Goal: Task Accomplishment & Management: Complete application form

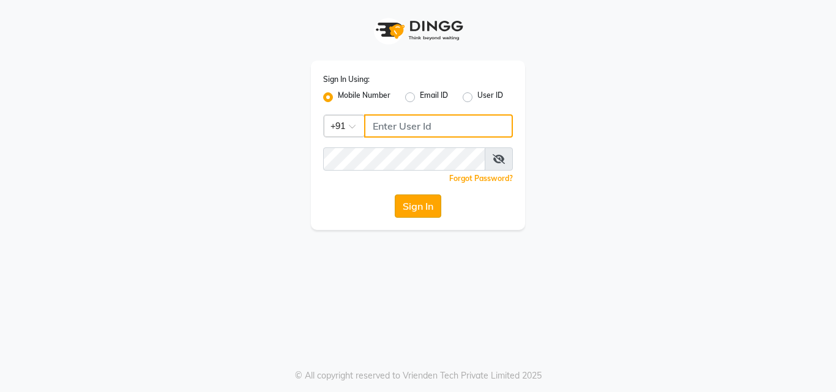
type input "8826747330"
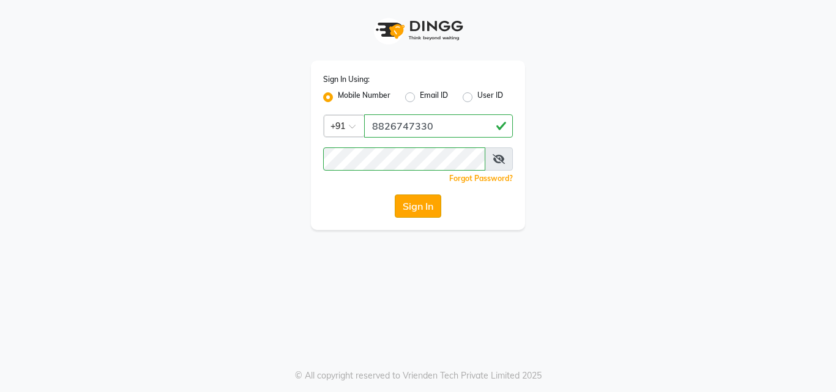
click at [413, 202] on button "Sign In" at bounding box center [418, 206] width 47 height 23
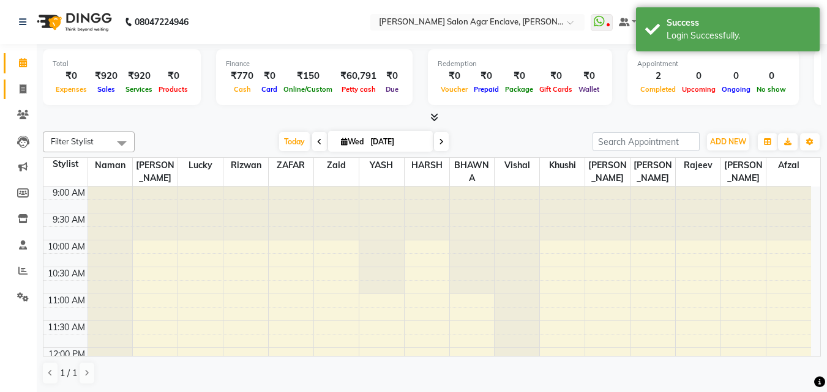
click at [24, 81] on link "Invoice" at bounding box center [18, 90] width 29 height 20
select select "8560"
select select "service"
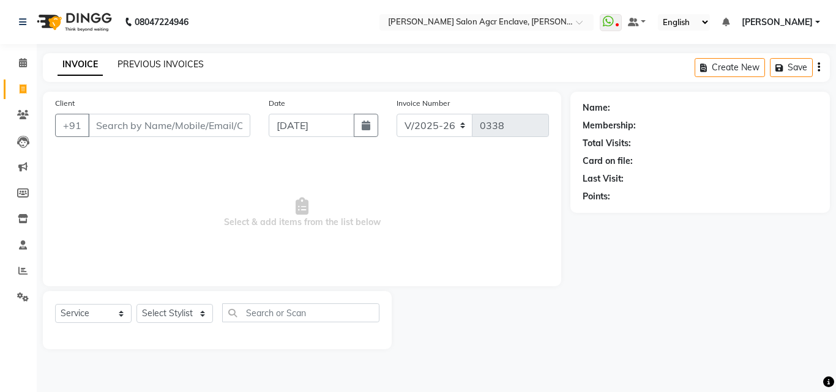
click at [155, 62] on link "PREVIOUS INVOICES" at bounding box center [161, 64] width 86 height 11
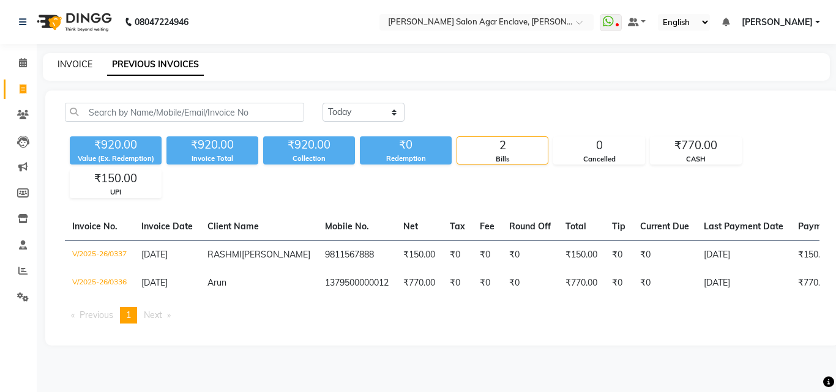
click at [72, 59] on link "INVOICE" at bounding box center [75, 64] width 35 height 11
select select "service"
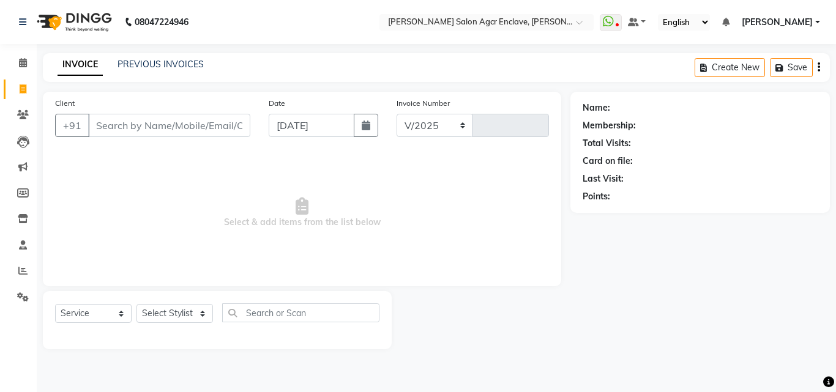
select select "8560"
type input "0338"
click at [169, 123] on input "Client" at bounding box center [169, 125] width 162 height 23
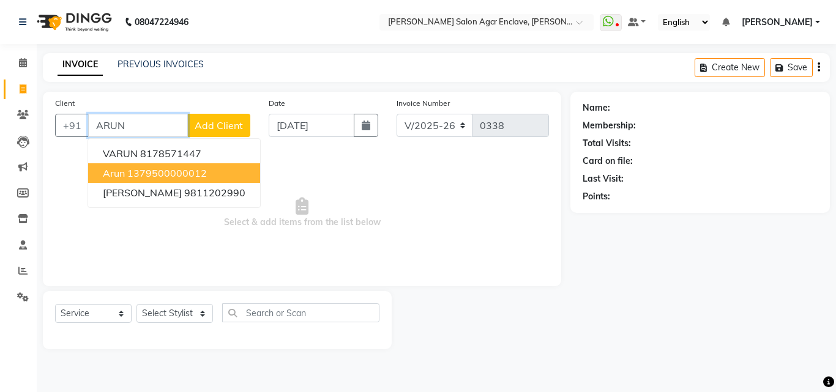
click at [164, 173] on ngb-highlight "1379500000012" at bounding box center [167, 173] width 80 height 12
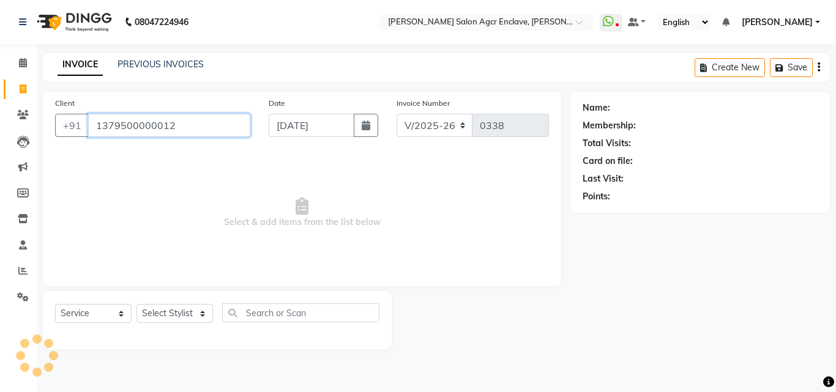
type input "1379500000012"
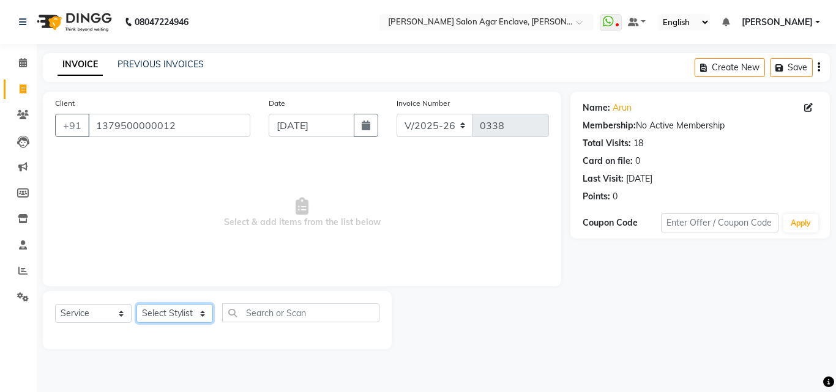
click at [189, 310] on select "Select Stylist Abhishek [PERSON_NAME] [PERSON_NAME] [PERSON_NAME] Lucky [PERSON…" at bounding box center [175, 313] width 77 height 19
select select "87658"
click at [137, 304] on select "Select Stylist Abhishek [PERSON_NAME] [PERSON_NAME] [PERSON_NAME] Lucky [PERSON…" at bounding box center [175, 313] width 77 height 19
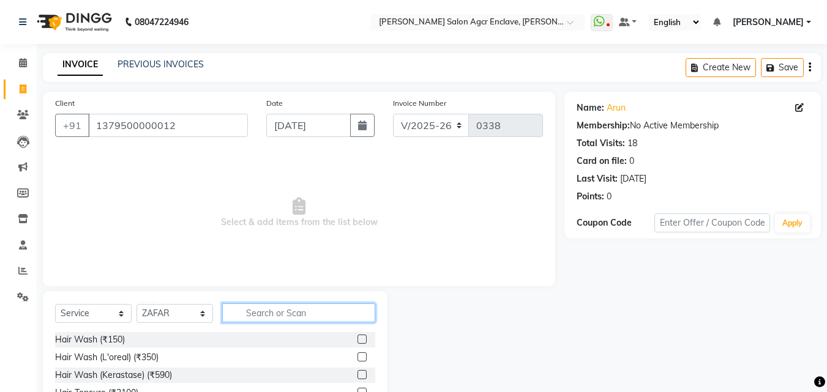
click at [263, 309] on input "text" at bounding box center [298, 313] width 153 height 19
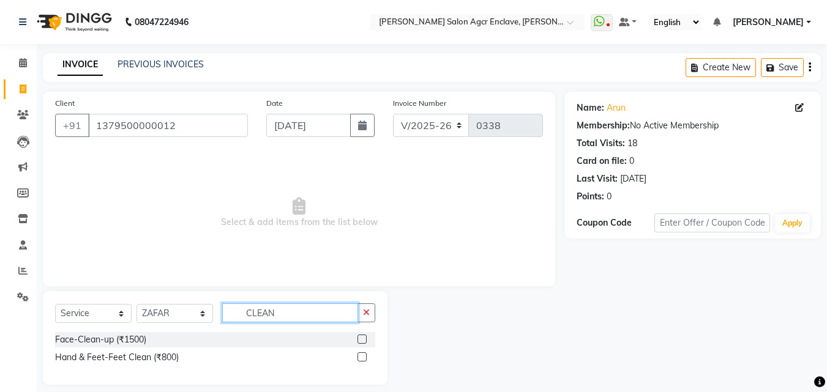
type input "CLEAN"
click at [361, 334] on div at bounding box center [367, 339] width 18 height 15
click at [361, 340] on label at bounding box center [362, 339] width 9 height 9
click at [361, 340] on input "checkbox" at bounding box center [362, 340] width 8 height 8
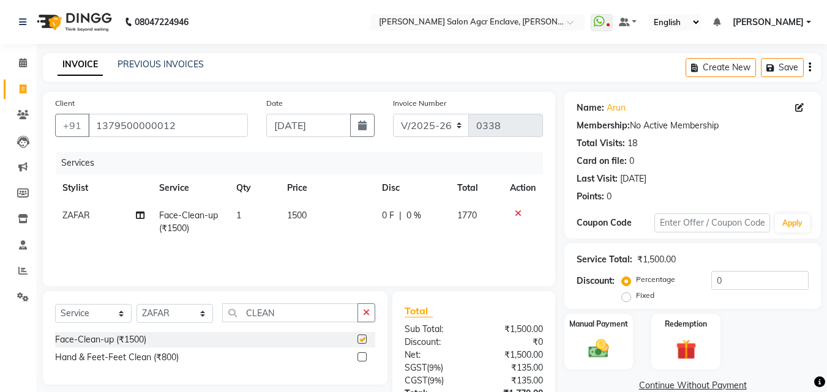
checkbox input "false"
click at [366, 311] on icon "button" at bounding box center [366, 313] width 7 height 9
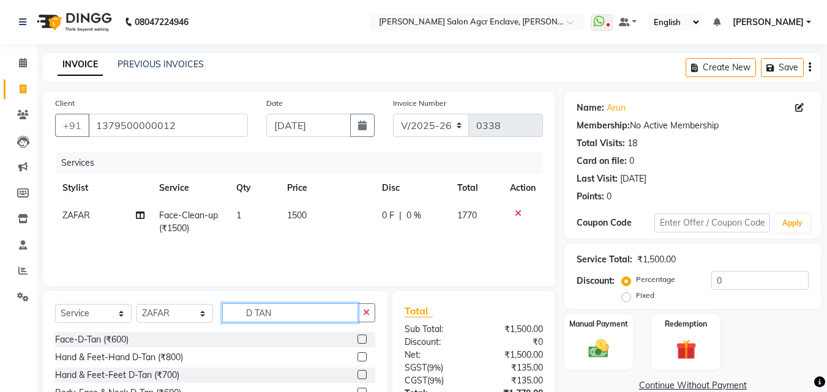
type input "D TAN"
click at [361, 341] on label at bounding box center [362, 339] width 9 height 9
click at [361, 341] on input "checkbox" at bounding box center [362, 340] width 8 height 8
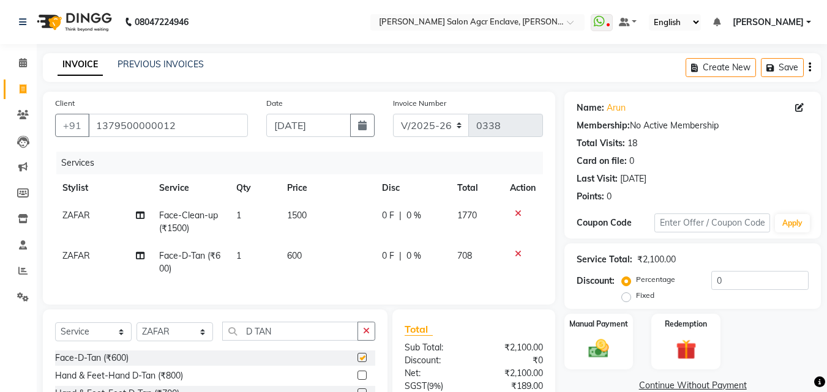
checkbox input "false"
click at [399, 275] on td "0 F | 0 %" at bounding box center [412, 262] width 75 height 40
select select "87658"
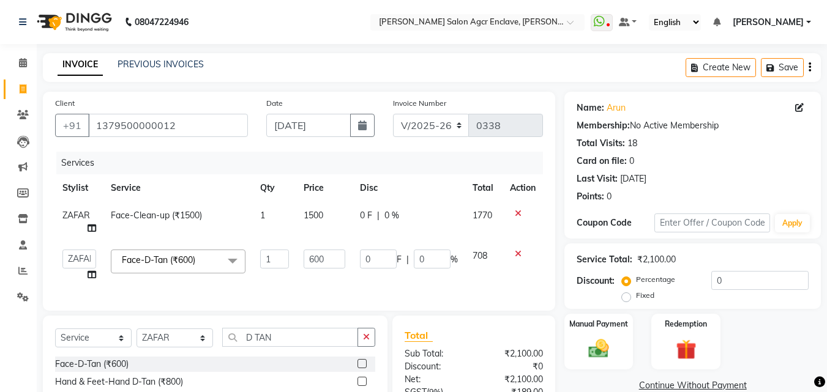
click at [399, 275] on td "0 F | 0 %" at bounding box center [409, 265] width 113 height 47
click at [361, 262] on input "0" at bounding box center [378, 259] width 37 height 19
type input "100"
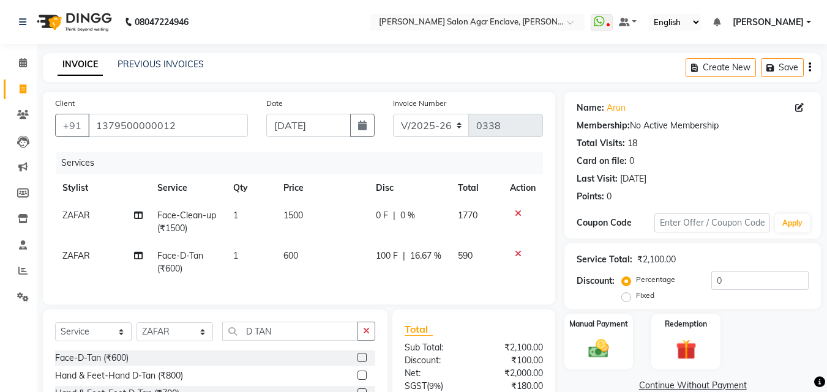
click at [433, 187] on th "Disc" at bounding box center [410, 188] width 82 height 28
click at [809, 67] on icon "button" at bounding box center [810, 67] width 2 height 1
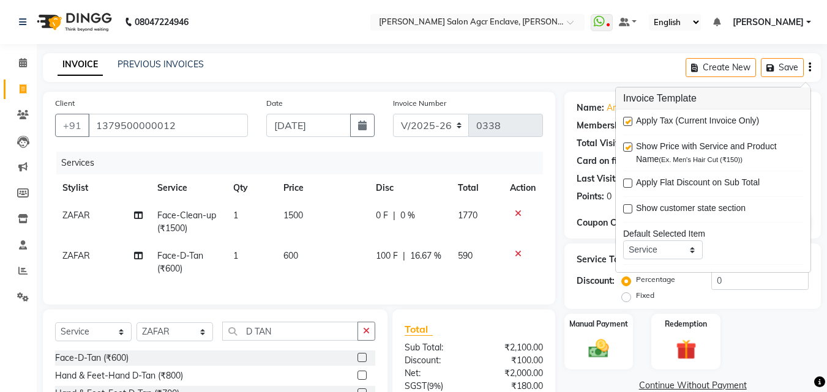
click at [634, 123] on div "Apply Tax (Current Invoice Only)" at bounding box center [713, 121] width 180 height 15
click at [629, 119] on label at bounding box center [627, 121] width 9 height 9
click at [629, 119] on input "checkbox" at bounding box center [627, 122] width 8 height 8
checkbox input "false"
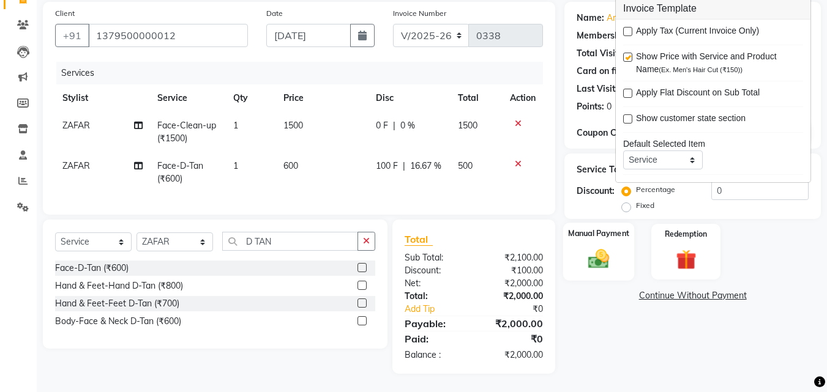
click at [593, 247] on img at bounding box center [599, 259] width 34 height 24
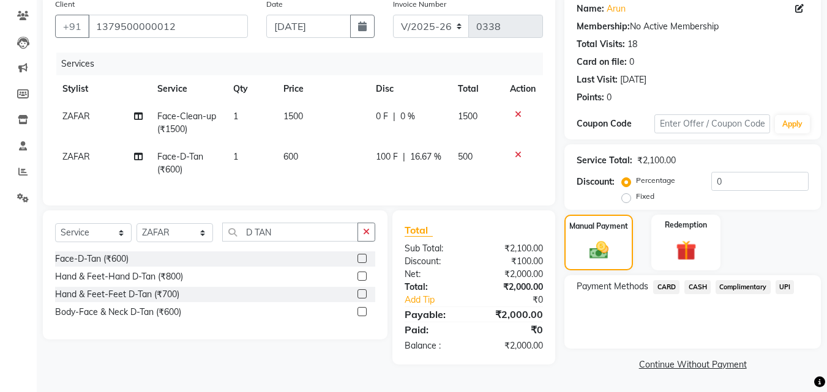
click at [697, 283] on span "CASH" at bounding box center [698, 287] width 26 height 14
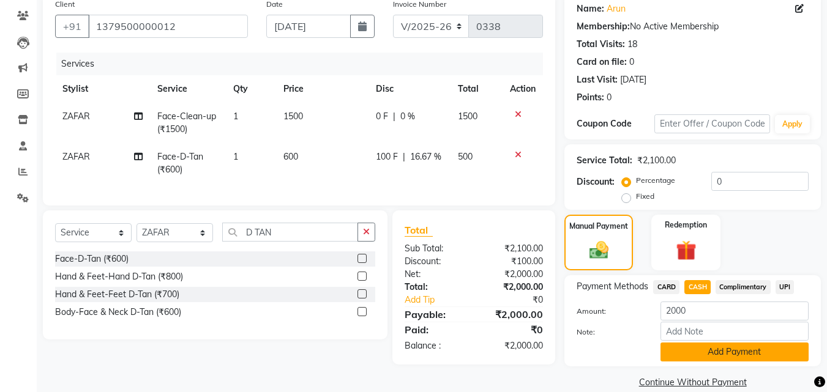
click at [710, 350] on button "Add Payment" at bounding box center [735, 352] width 148 height 19
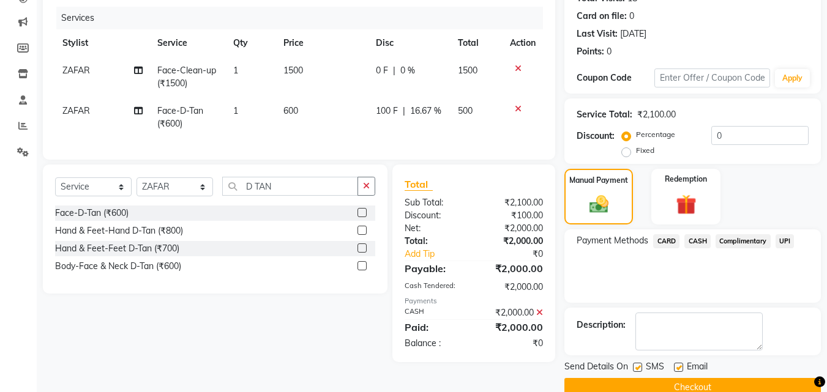
scroll to position [168, 0]
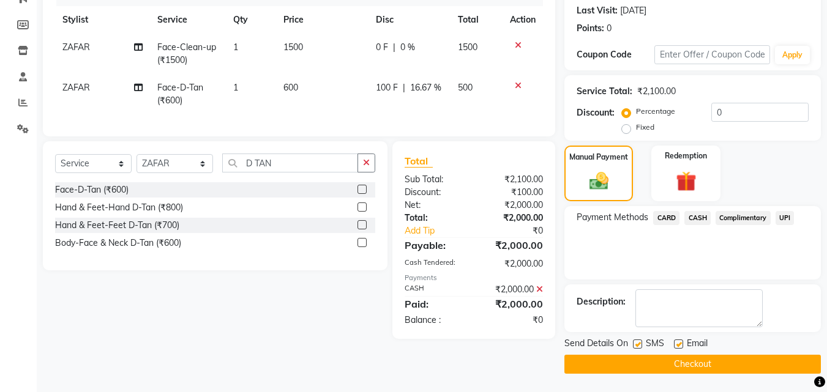
click at [697, 357] on button "Checkout" at bounding box center [693, 364] width 257 height 19
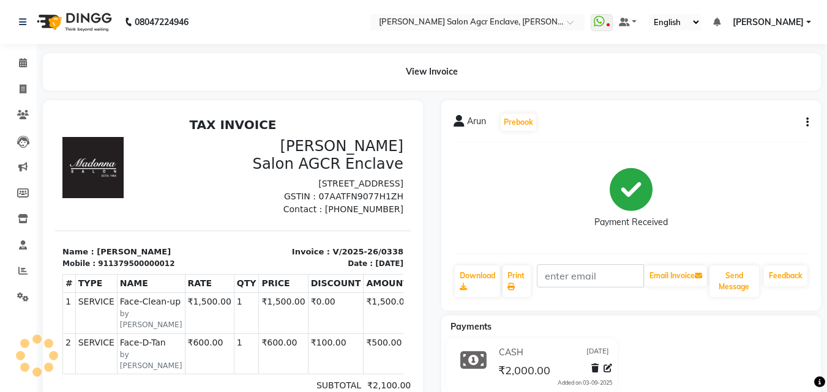
select select "service"
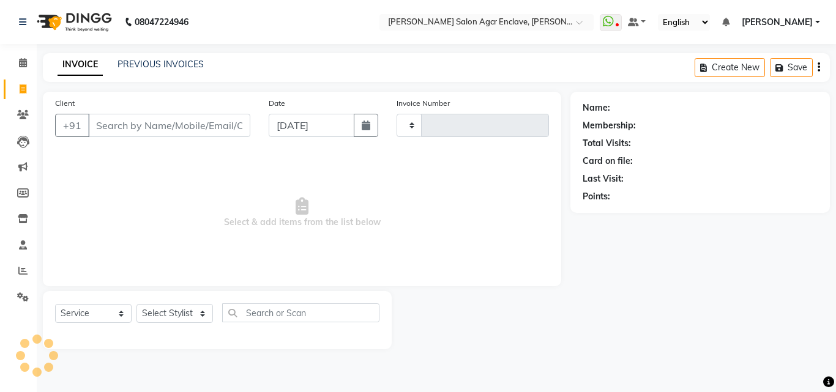
click at [129, 130] on input "Client" at bounding box center [169, 125] width 162 height 23
type input "9873557688"
type input "0339"
select select "8560"
type input "9873557688"
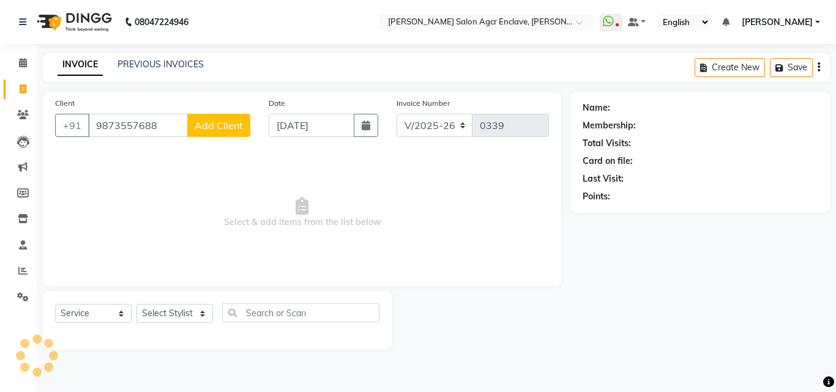
click at [217, 126] on span "Add Client" at bounding box center [219, 125] width 48 height 12
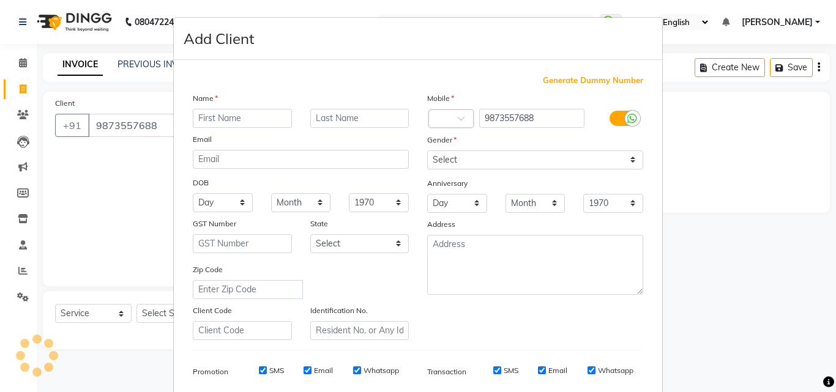
click at [217, 125] on input "text" at bounding box center [242, 118] width 99 height 19
type input "NEERA"
click at [479, 156] on select "Select [DEMOGRAPHIC_DATA] [DEMOGRAPHIC_DATA] Other Prefer Not To Say" at bounding box center [535, 160] width 216 height 19
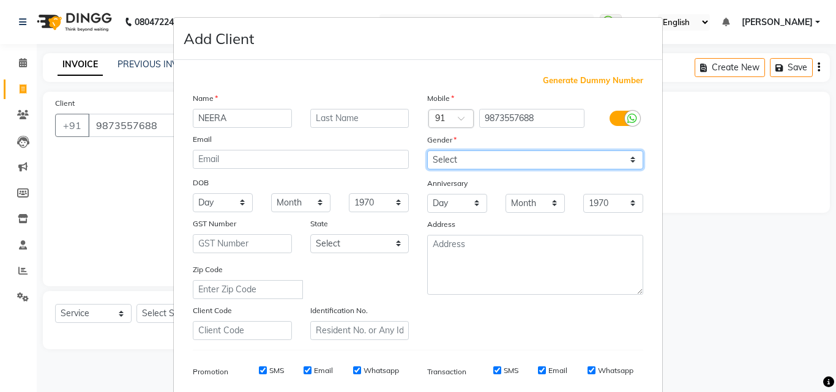
select select "[DEMOGRAPHIC_DATA]"
click at [427, 151] on select "Select [DEMOGRAPHIC_DATA] [DEMOGRAPHIC_DATA] Other Prefer Not To Say" at bounding box center [535, 160] width 216 height 19
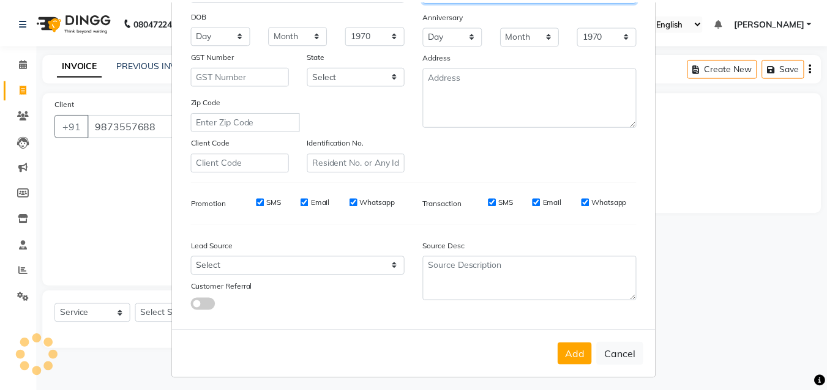
scroll to position [173, 0]
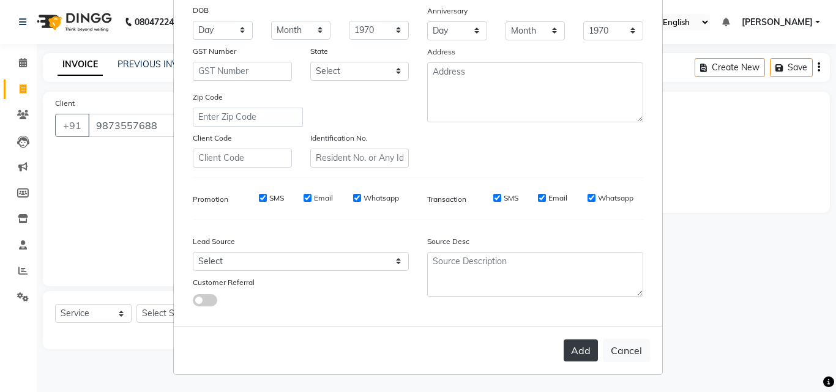
click at [579, 348] on button "Add" at bounding box center [581, 351] width 34 height 22
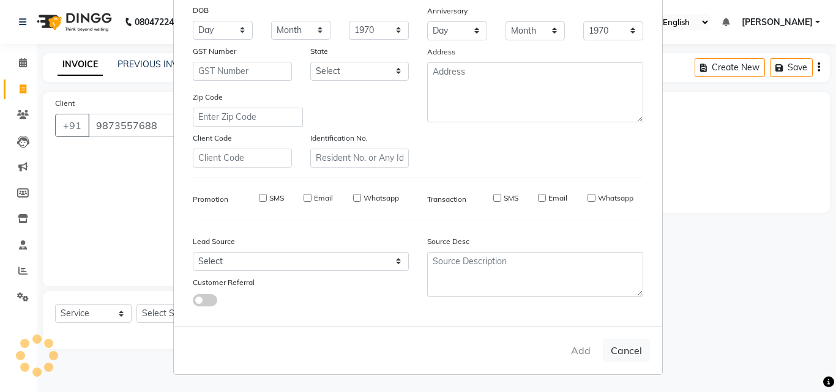
select select
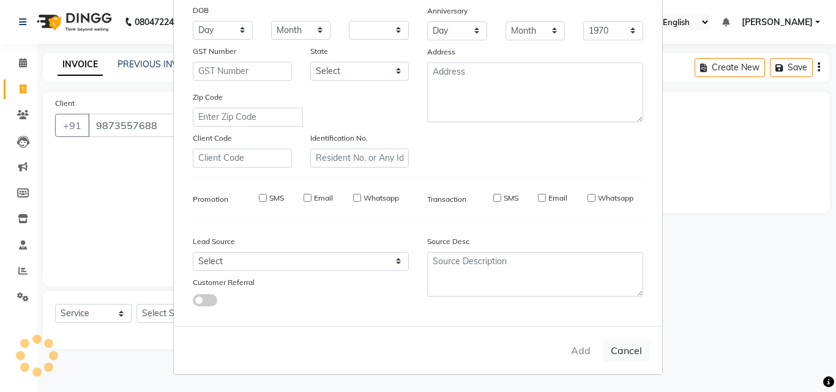
select select
checkbox input "false"
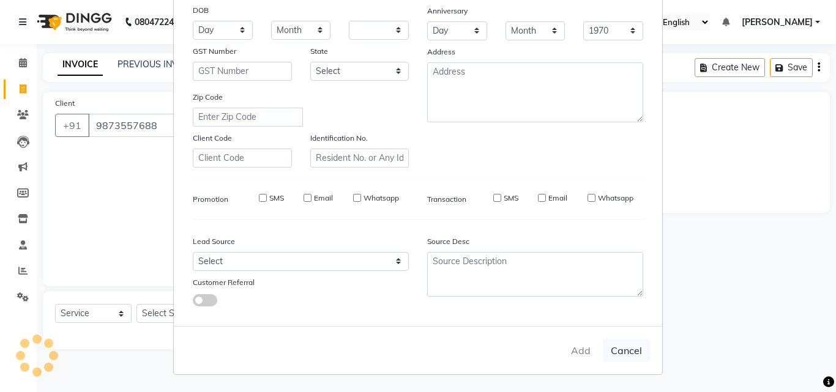
checkbox input "false"
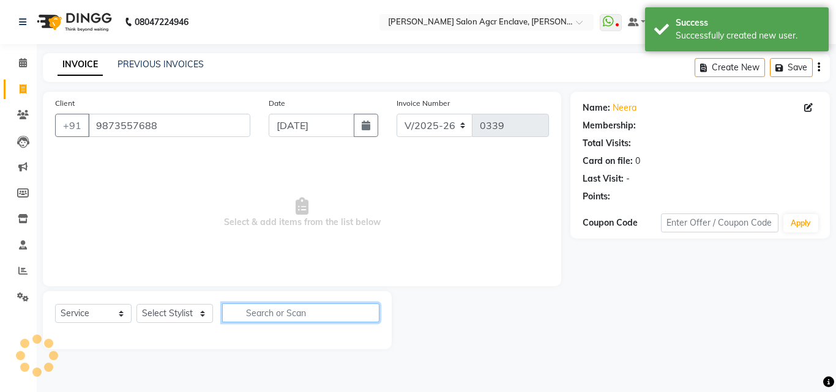
click at [245, 321] on input "text" at bounding box center [300, 313] width 157 height 19
type input "CUT"
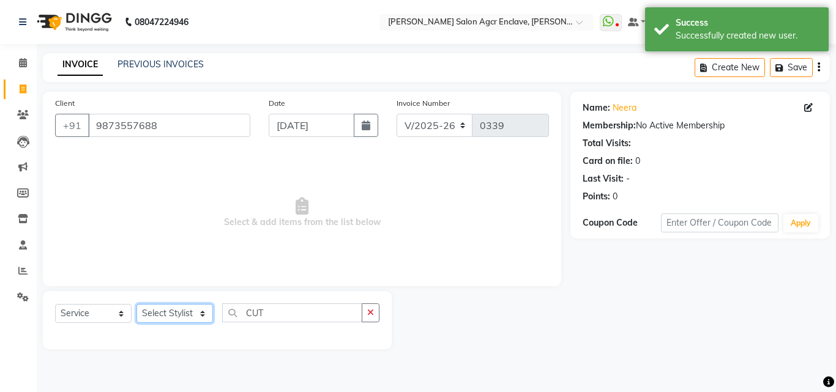
click at [180, 310] on select "Select Stylist Abhishek [PERSON_NAME] [PERSON_NAME] [PERSON_NAME] Lucky [PERSON…" at bounding box center [175, 313] width 77 height 19
select select "87654"
click at [137, 304] on select "Select Stylist Abhishek [PERSON_NAME] [PERSON_NAME] [PERSON_NAME] Lucky [PERSON…" at bounding box center [175, 313] width 77 height 19
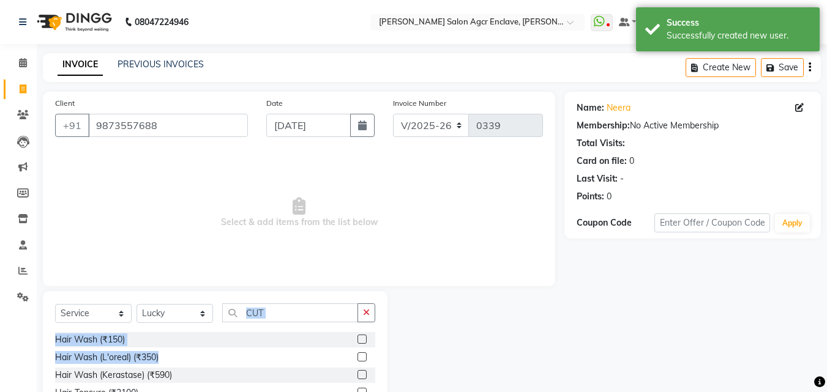
drag, startPoint x: 303, startPoint y: 294, endPoint x: 320, endPoint y: 362, distance: 69.9
click at [320, 362] on div "Select Service Product Membership Package Voucher Prepaid Gift Card Select Styl…" at bounding box center [215, 381] width 345 height 181
click at [371, 314] on button "button" at bounding box center [367, 313] width 18 height 19
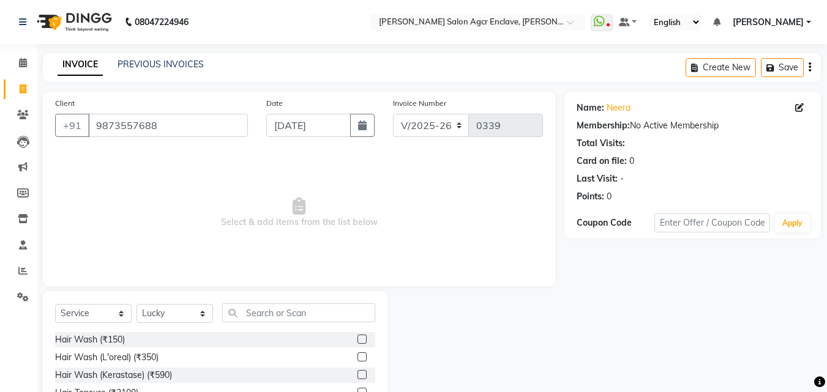
click at [313, 300] on div "Select Service Product Membership Package Voucher Prepaid Gift Card Select Styl…" at bounding box center [215, 381] width 345 height 181
click at [292, 312] on input "text" at bounding box center [298, 313] width 153 height 19
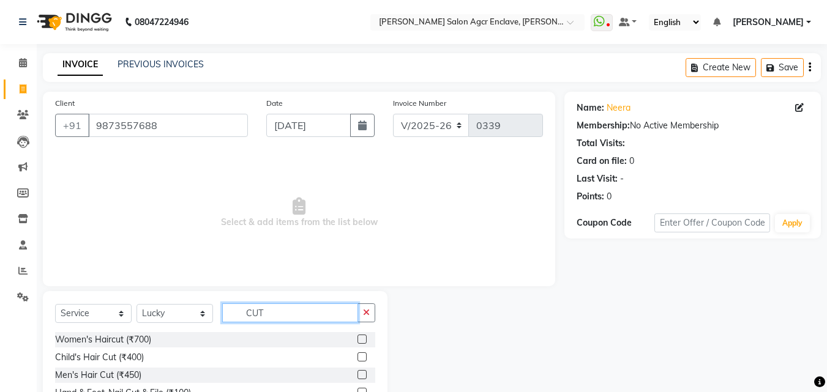
type input "CUT"
click at [359, 334] on div at bounding box center [367, 339] width 18 height 15
click at [361, 338] on label at bounding box center [362, 339] width 9 height 9
click at [361, 338] on input "checkbox" at bounding box center [362, 340] width 8 height 8
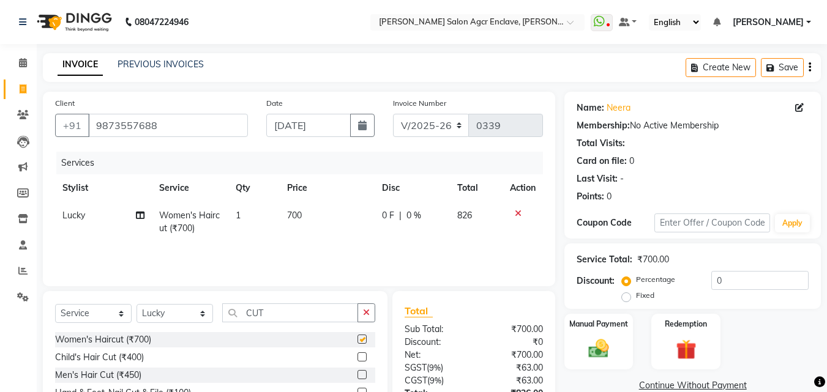
checkbox input "false"
click at [296, 216] on span "700" at bounding box center [294, 215] width 15 height 11
click at [296, 216] on td "700" at bounding box center [327, 222] width 95 height 40
select select "87654"
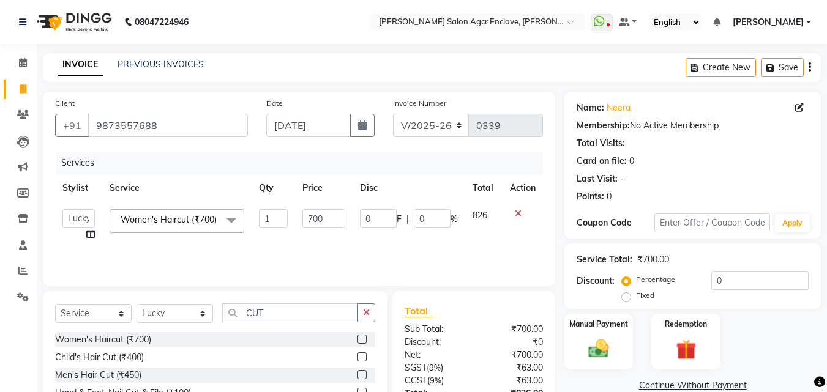
click at [296, 216] on td "700" at bounding box center [323, 225] width 57 height 47
click at [307, 216] on input "700" at bounding box center [323, 218] width 42 height 19
type input "1000"
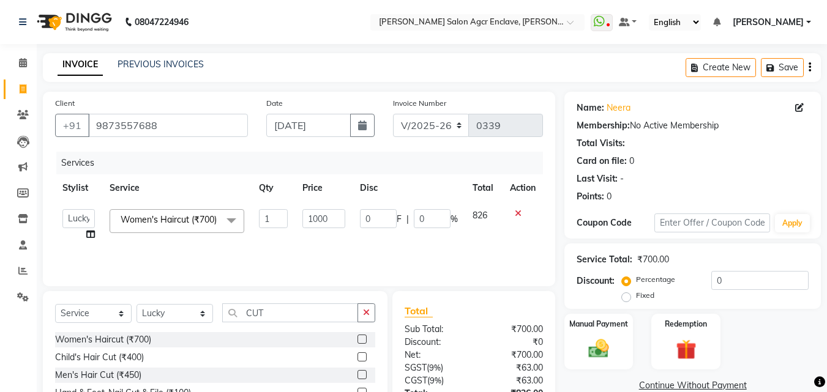
click at [809, 69] on button "button" at bounding box center [810, 67] width 2 height 29
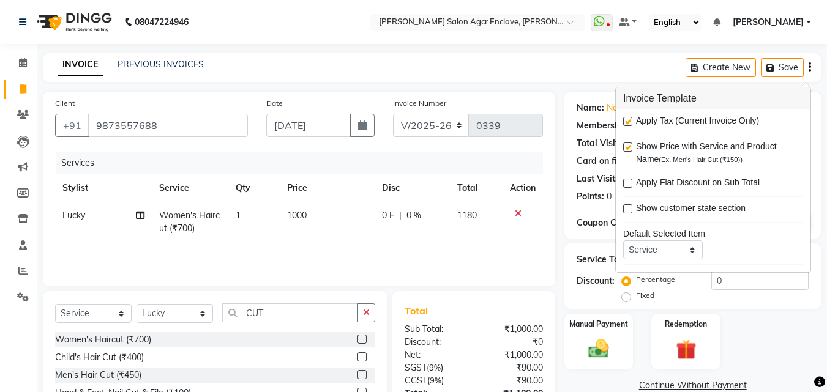
click at [627, 122] on label at bounding box center [627, 121] width 9 height 9
click at [627, 122] on input "checkbox" at bounding box center [627, 122] width 8 height 8
checkbox input "false"
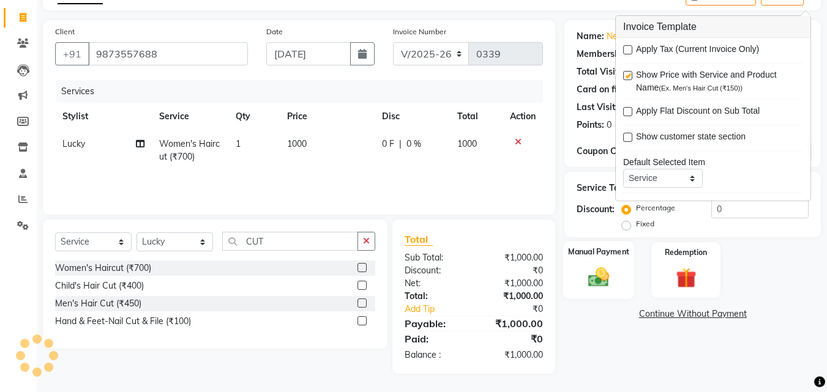
click at [582, 275] on img at bounding box center [599, 277] width 34 height 24
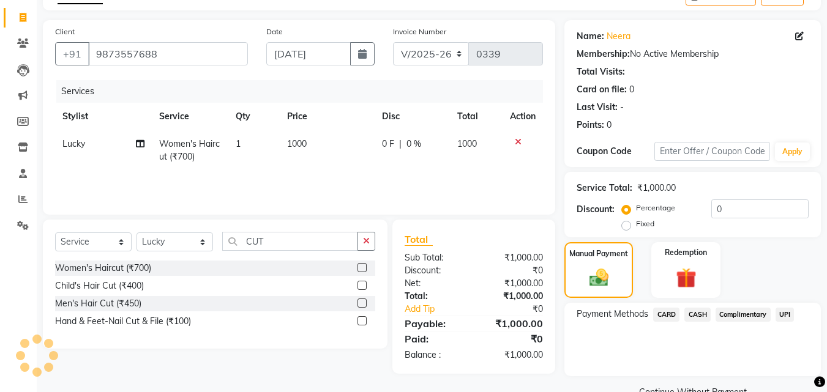
click at [699, 315] on span "CASH" at bounding box center [698, 315] width 26 height 14
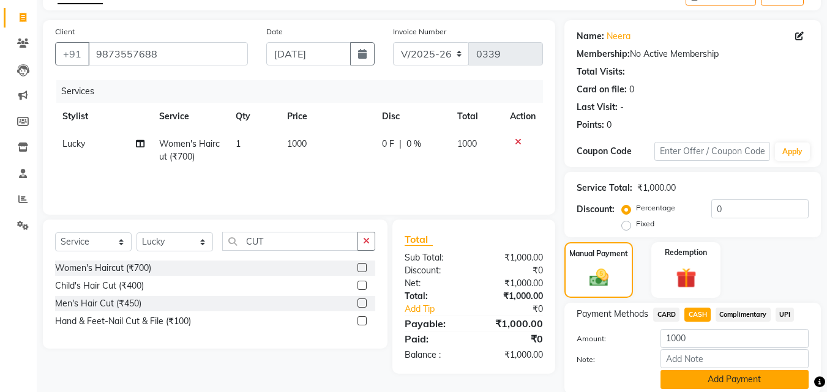
click at [700, 379] on button "Add Payment" at bounding box center [735, 379] width 148 height 19
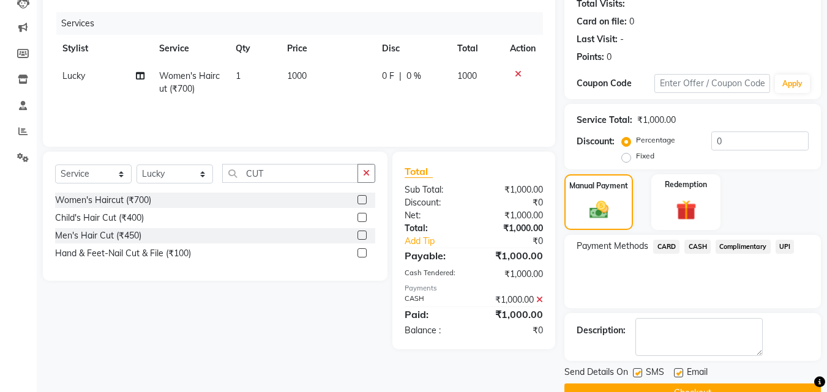
scroll to position [168, 0]
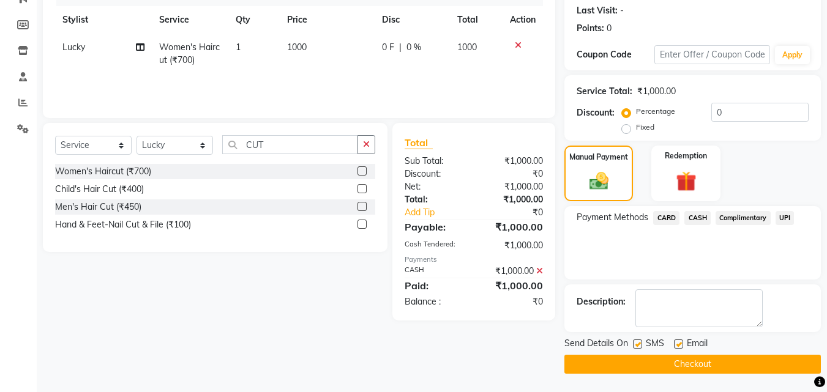
click at [686, 362] on button "Checkout" at bounding box center [693, 364] width 257 height 19
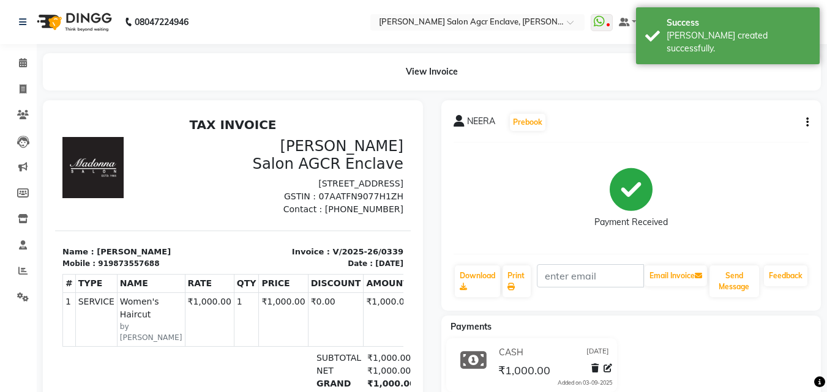
select select "service"
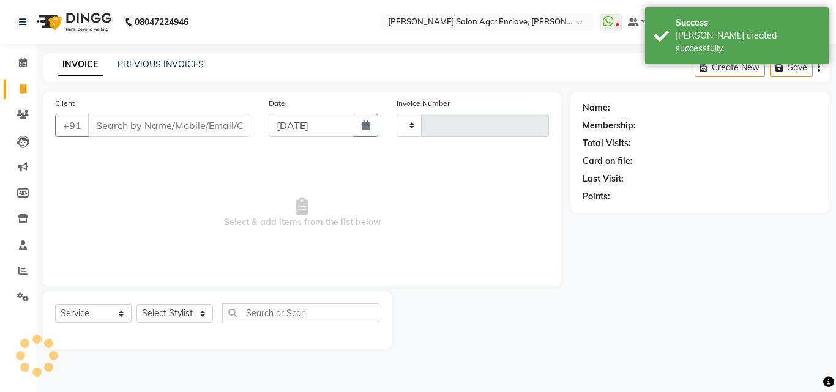
type input "0340"
select select "8560"
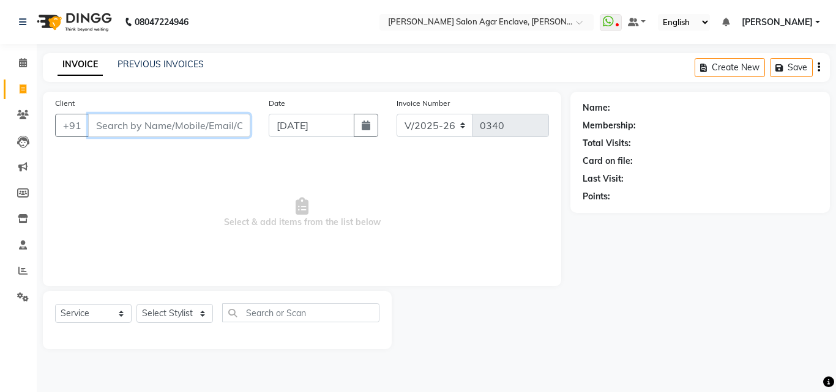
paste input "9599462452"
type input "9599462452"
click at [216, 119] on span "Add Client" at bounding box center [219, 125] width 48 height 12
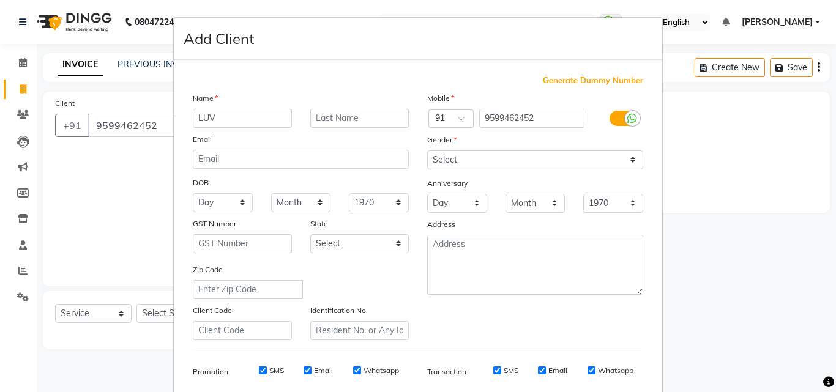
type input "LUV"
click at [321, 119] on input "text" at bounding box center [359, 118] width 99 height 19
type input "AHUJA"
click at [489, 161] on select "Select [DEMOGRAPHIC_DATA] [DEMOGRAPHIC_DATA] Other Prefer Not To Say" at bounding box center [535, 160] width 216 height 19
select select "[DEMOGRAPHIC_DATA]"
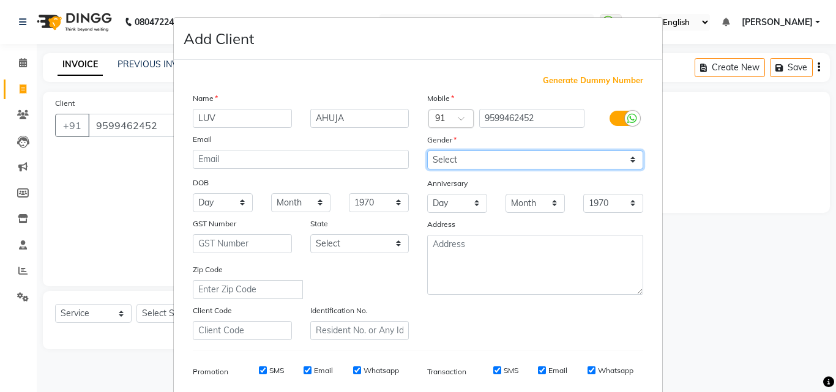
click at [427, 151] on select "Select [DEMOGRAPHIC_DATA] [DEMOGRAPHIC_DATA] Other Prefer Not To Say" at bounding box center [535, 160] width 216 height 19
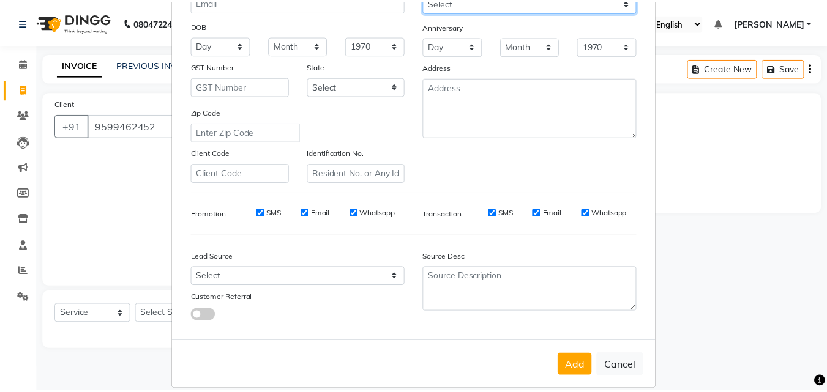
scroll to position [173, 0]
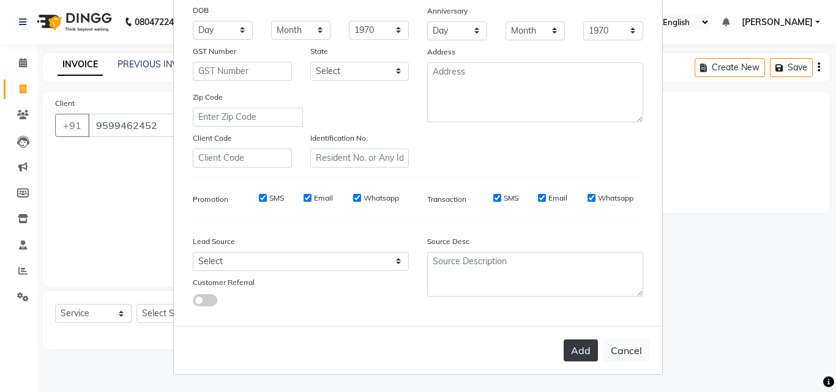
click at [568, 347] on button "Add" at bounding box center [581, 351] width 34 height 22
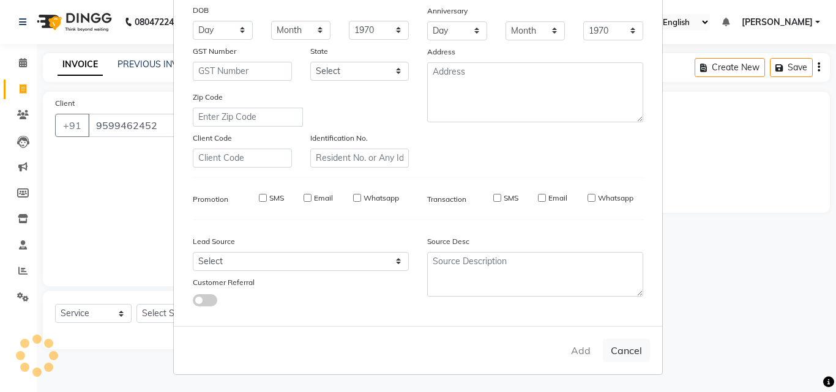
select select
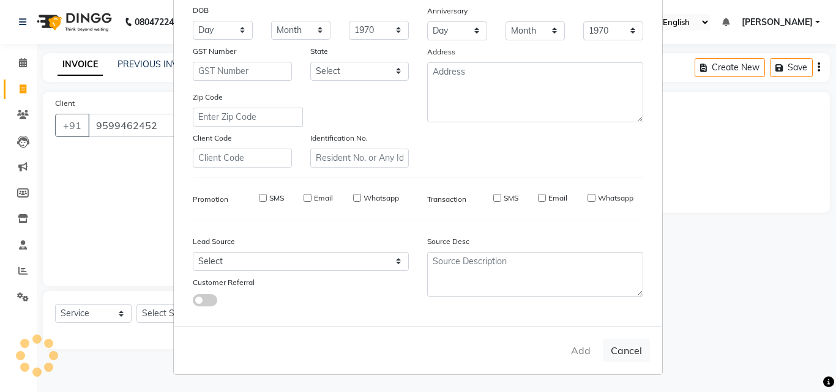
select select
checkbox input "false"
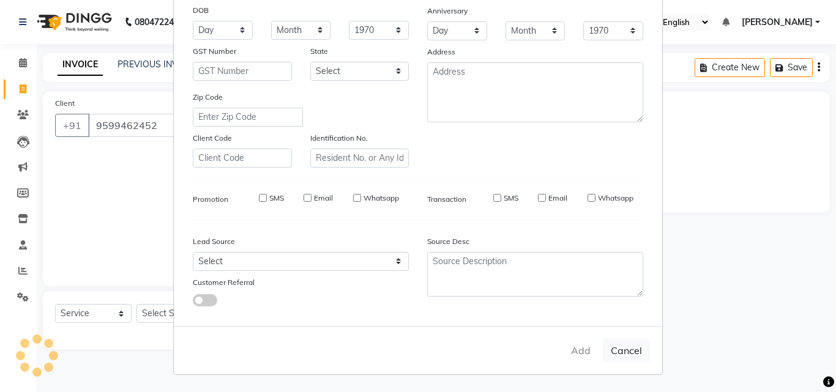
checkbox input "false"
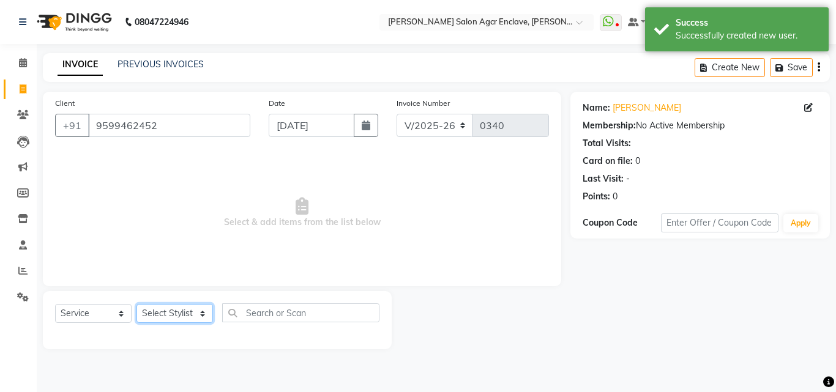
click at [165, 310] on select "Select Stylist Abhishek [PERSON_NAME] [PERSON_NAME] [PERSON_NAME] Lucky [PERSON…" at bounding box center [175, 313] width 77 height 19
select select "87658"
click at [137, 304] on select "Select Stylist Abhishek [PERSON_NAME] [PERSON_NAME] [PERSON_NAME] Lucky [PERSON…" at bounding box center [175, 313] width 77 height 19
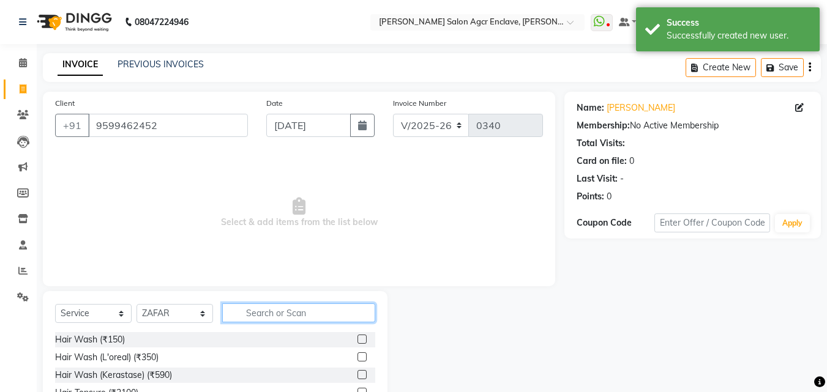
click at [246, 314] on input "text" at bounding box center [298, 313] width 153 height 19
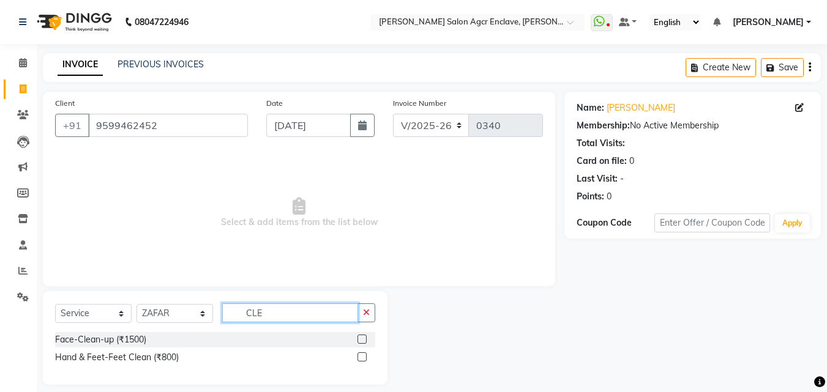
type input "CLE"
click at [364, 340] on label at bounding box center [362, 339] width 9 height 9
click at [364, 340] on input "checkbox" at bounding box center [362, 340] width 8 height 8
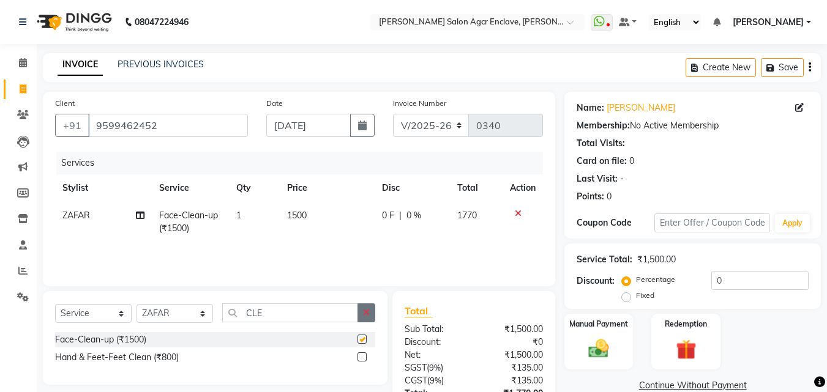
checkbox input "false"
click at [364, 310] on icon "button" at bounding box center [366, 313] width 7 height 9
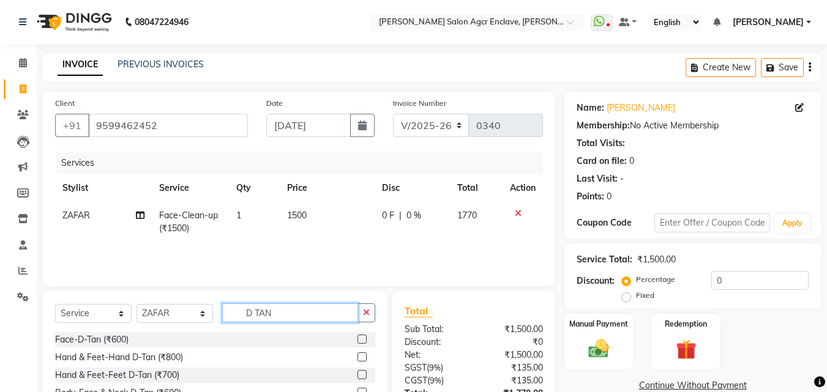
type input "D TAN"
click at [361, 339] on label at bounding box center [362, 339] width 9 height 9
click at [361, 339] on input "checkbox" at bounding box center [362, 340] width 8 height 8
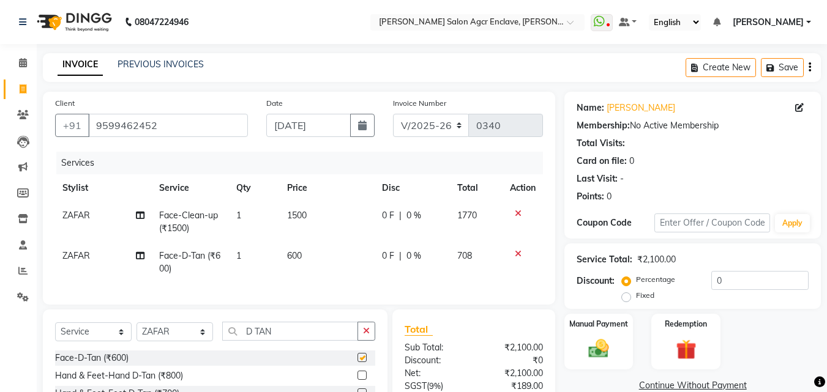
checkbox input "false"
click at [332, 305] on div "Client [PHONE_NUMBER] Date [DATE] Invoice Number V/2025 V/[PHONE_NUMBER] Servic…" at bounding box center [299, 198] width 512 height 213
click at [367, 336] on icon "button" at bounding box center [366, 331] width 7 height 9
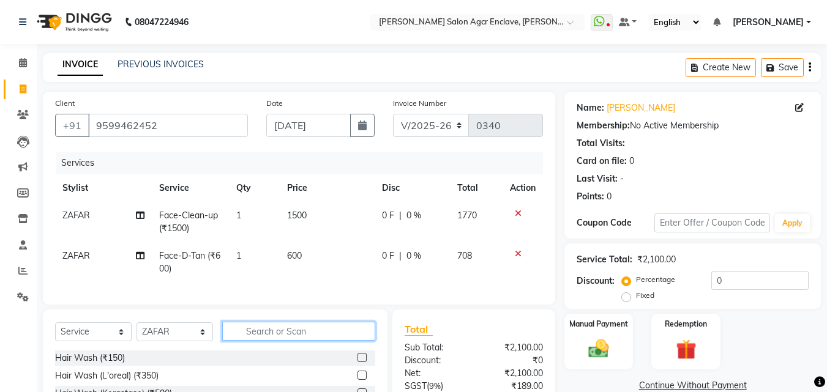
click at [312, 341] on input "text" at bounding box center [298, 331] width 153 height 19
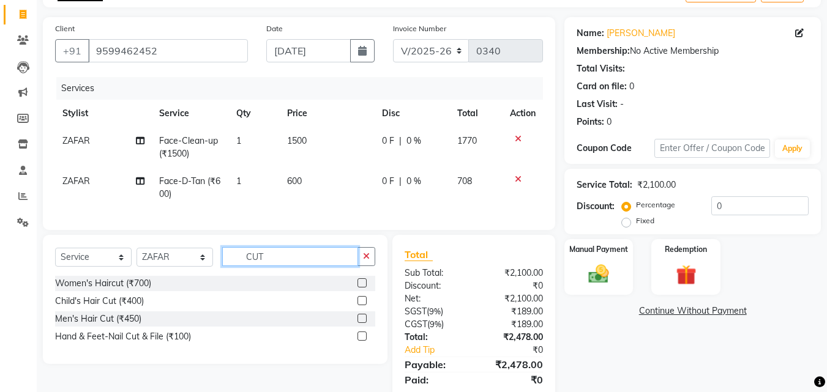
scroll to position [91, 0]
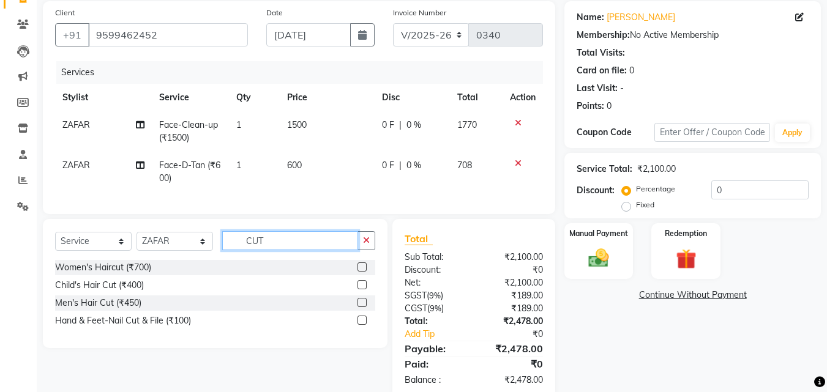
type input "CUT"
click at [360, 307] on label at bounding box center [362, 302] width 9 height 9
click at [360, 307] on input "checkbox" at bounding box center [362, 303] width 8 height 8
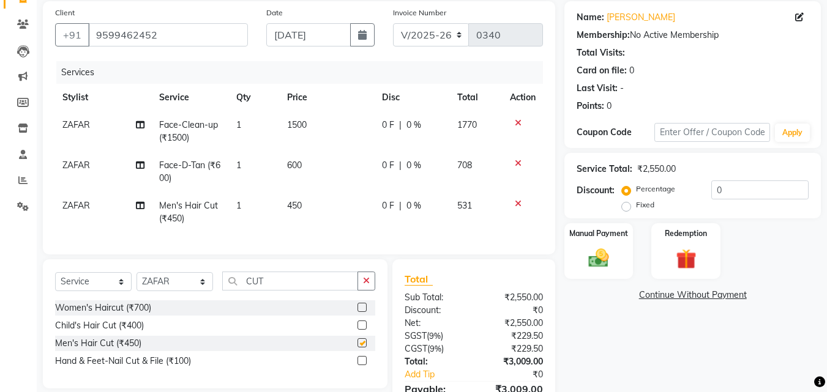
checkbox input "false"
click at [295, 201] on span "450" at bounding box center [294, 205] width 15 height 11
click at [280, 201] on td "1" at bounding box center [254, 212] width 51 height 40
select select "87658"
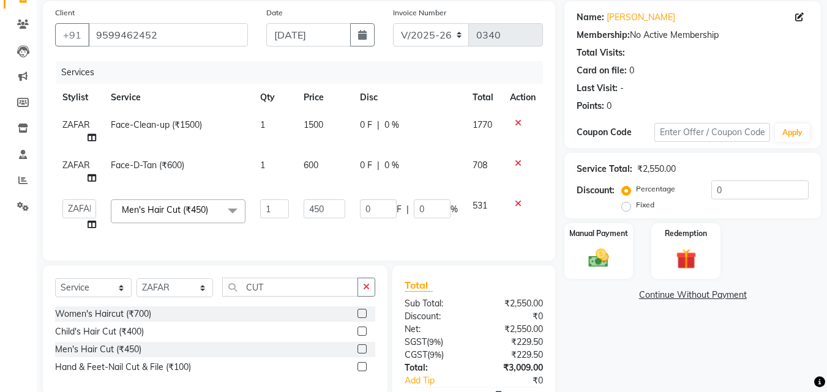
click at [295, 201] on td "1" at bounding box center [274, 215] width 43 height 47
click at [318, 208] on td "450" at bounding box center [324, 215] width 56 height 47
select select "87658"
click at [318, 208] on input "450" at bounding box center [325, 209] width 42 height 19
type input "500"
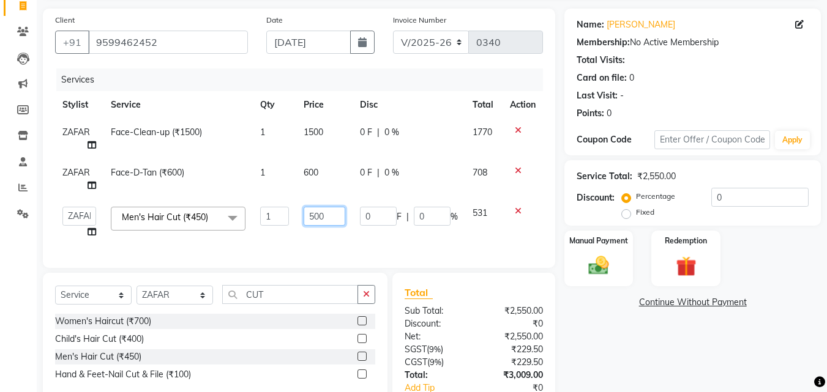
scroll to position [0, 0]
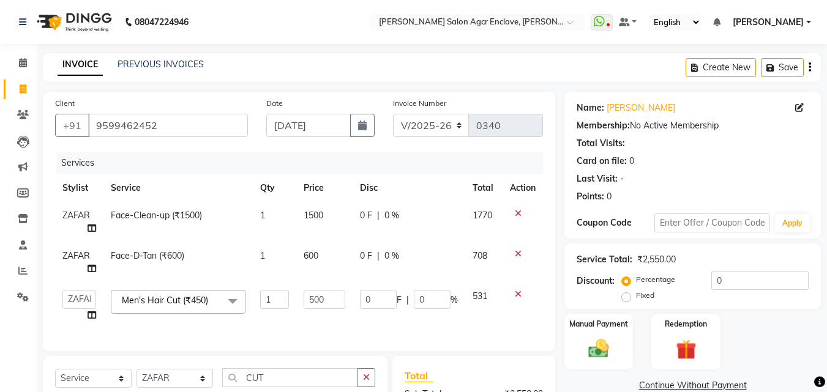
click at [812, 71] on div "Create New Save" at bounding box center [753, 67] width 135 height 29
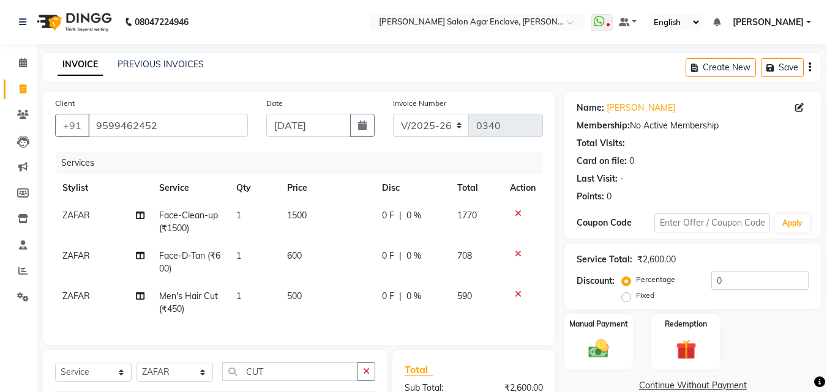
click at [812, 71] on div "Create New Save" at bounding box center [753, 67] width 135 height 29
click at [809, 68] on icon "button" at bounding box center [810, 67] width 2 height 1
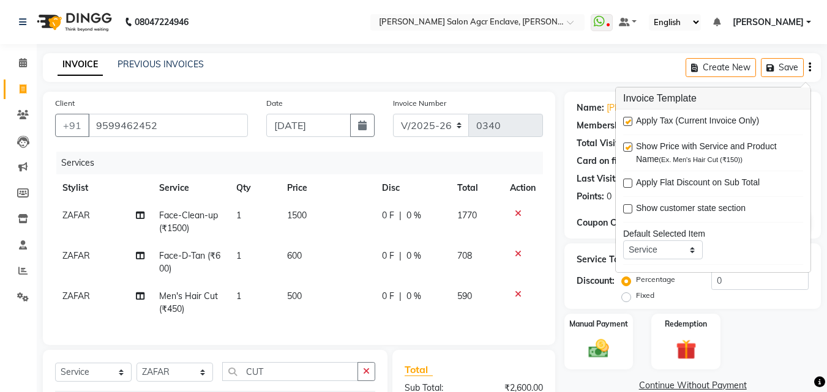
click at [629, 121] on label at bounding box center [627, 121] width 9 height 9
click at [629, 121] on input "checkbox" at bounding box center [627, 122] width 8 height 8
checkbox input "false"
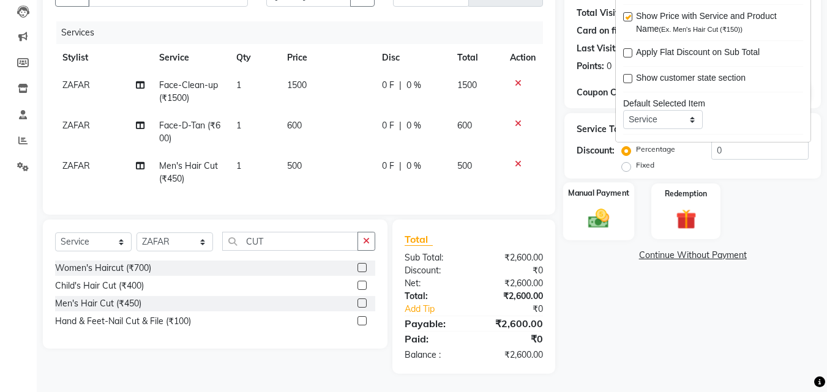
click at [602, 208] on img at bounding box center [599, 218] width 34 height 24
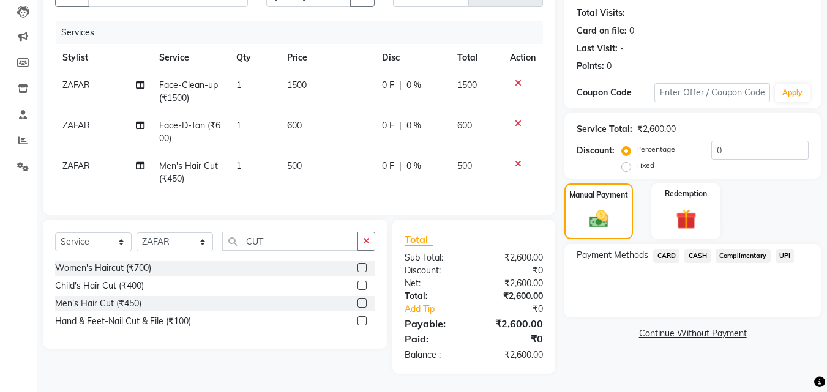
click at [699, 249] on span "CASH" at bounding box center [698, 256] width 26 height 14
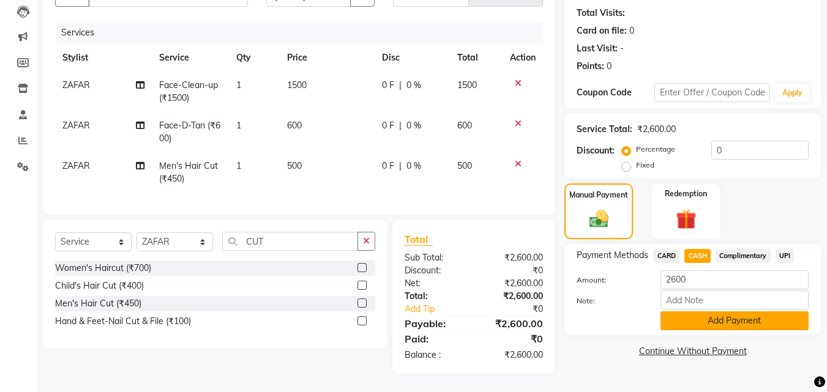
click at [693, 312] on button "Add Payment" at bounding box center [735, 321] width 148 height 19
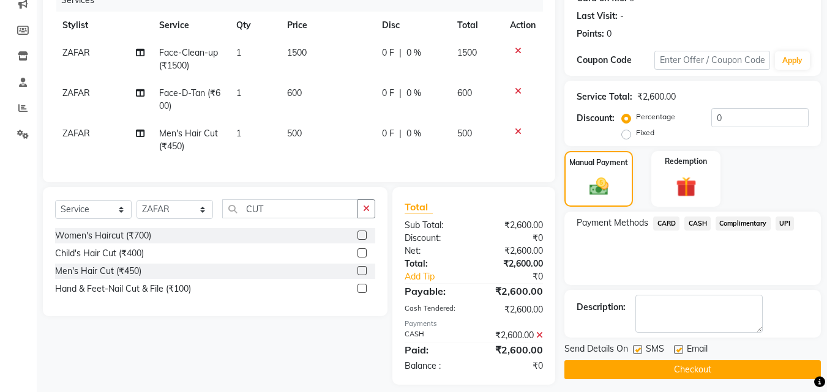
scroll to position [183, 0]
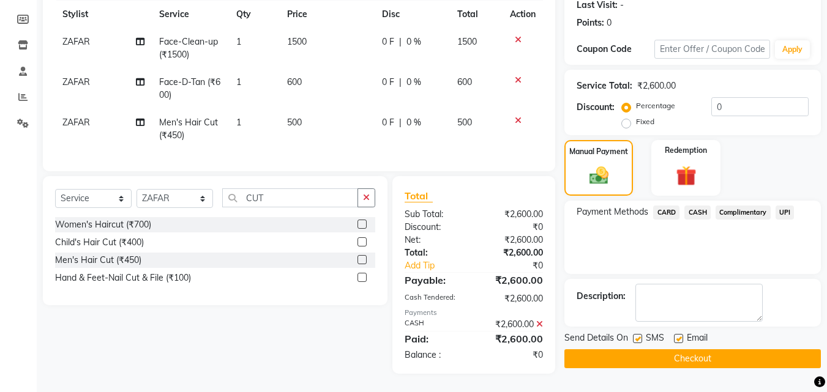
click at [694, 350] on button "Checkout" at bounding box center [693, 359] width 257 height 19
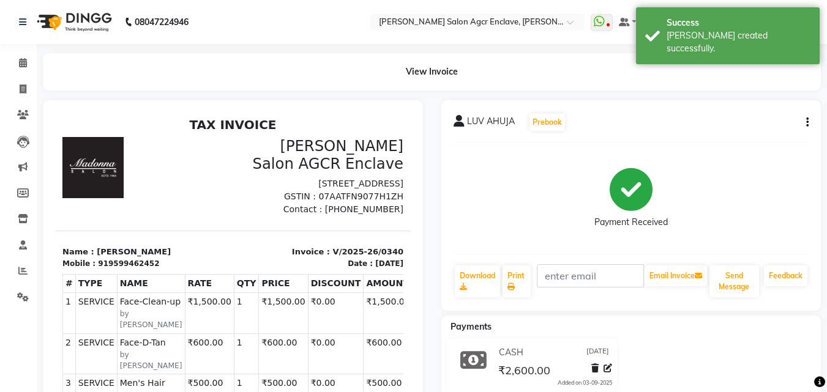
select select "service"
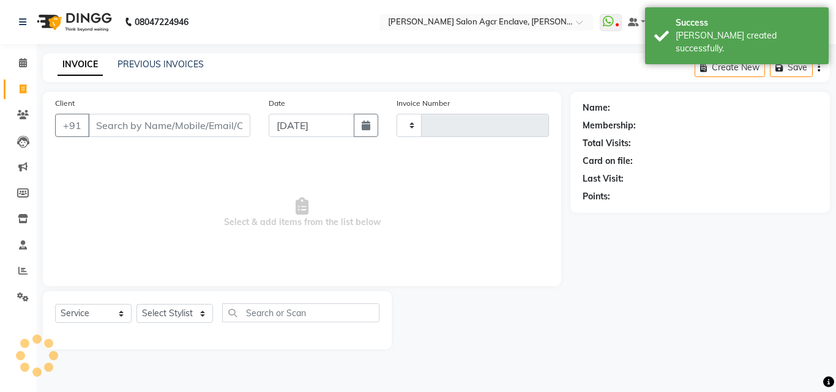
type input "0341"
select select "8560"
click at [186, 129] on input "Client" at bounding box center [169, 125] width 162 height 23
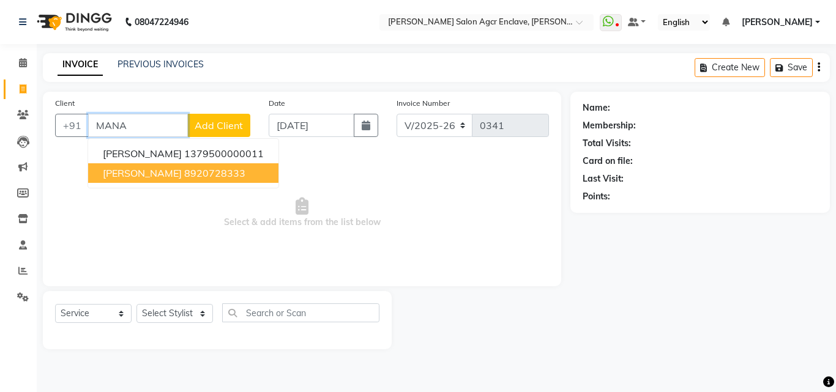
click at [184, 169] on ngb-highlight "8920728333" at bounding box center [214, 173] width 61 height 12
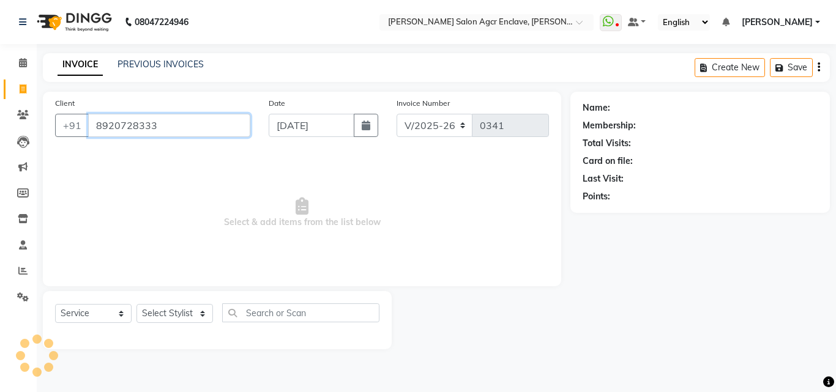
type input "8920728333"
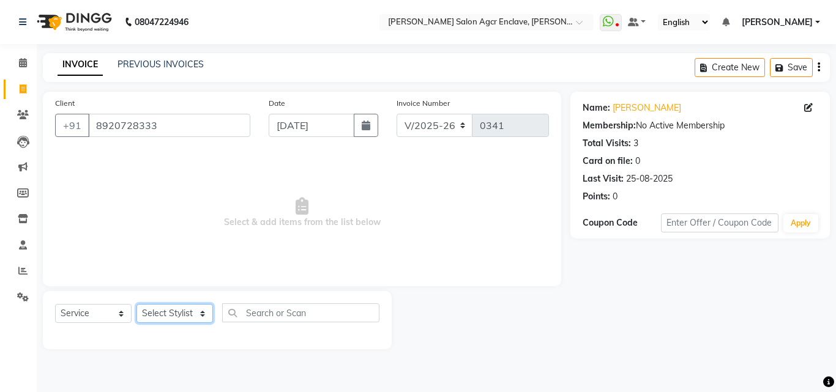
click at [190, 311] on select "Select Stylist Abhishek [PERSON_NAME] [PERSON_NAME] [PERSON_NAME] Lucky [PERSON…" at bounding box center [175, 313] width 77 height 19
select select "87658"
click at [137, 304] on select "Select Stylist Abhishek [PERSON_NAME] [PERSON_NAME] [PERSON_NAME] Lucky [PERSON…" at bounding box center [175, 313] width 77 height 19
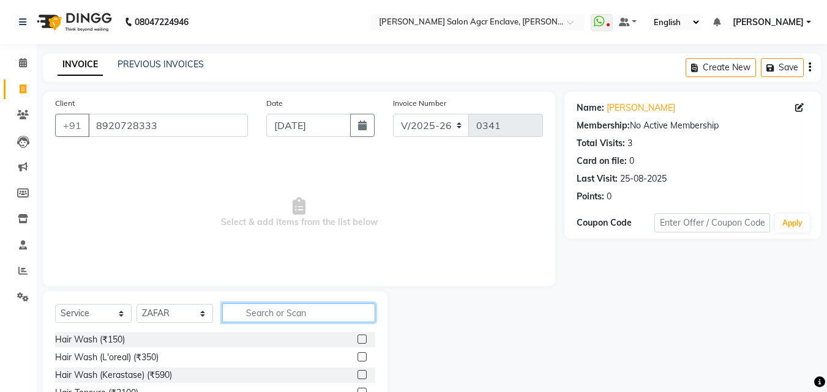
click at [253, 309] on input "text" at bounding box center [298, 313] width 153 height 19
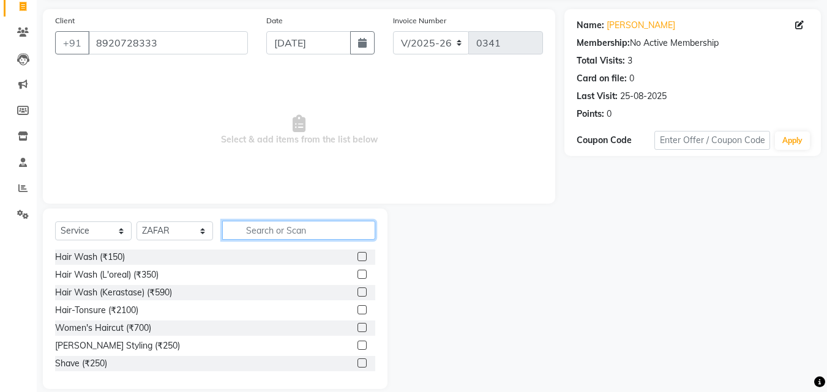
scroll to position [98, 0]
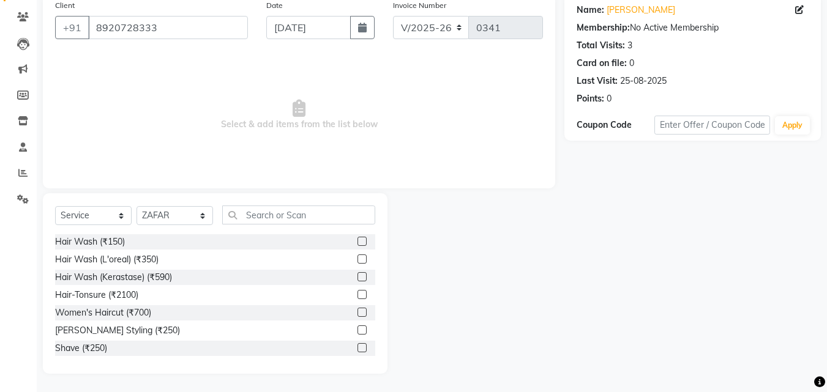
click at [358, 327] on label at bounding box center [362, 330] width 9 height 9
click at [358, 327] on input "checkbox" at bounding box center [362, 331] width 8 height 8
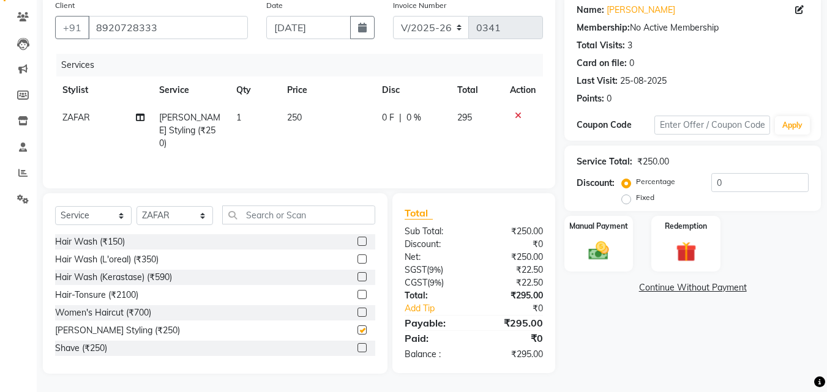
checkbox input "false"
click at [384, 116] on span "0 F" at bounding box center [388, 117] width 12 height 13
select select "87658"
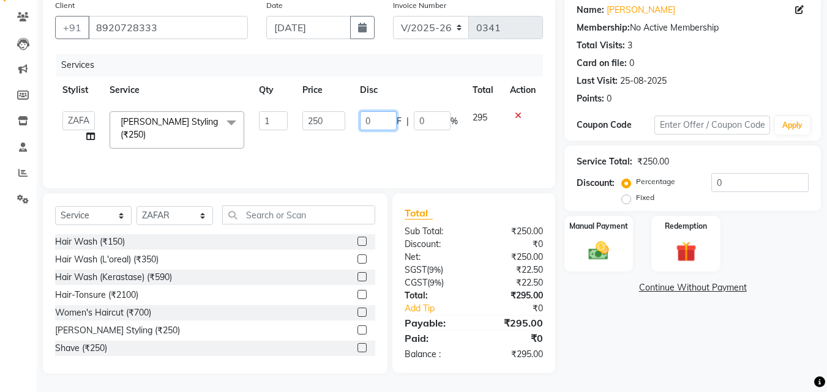
click at [384, 116] on input "0" at bounding box center [378, 120] width 37 height 19
type input "50"
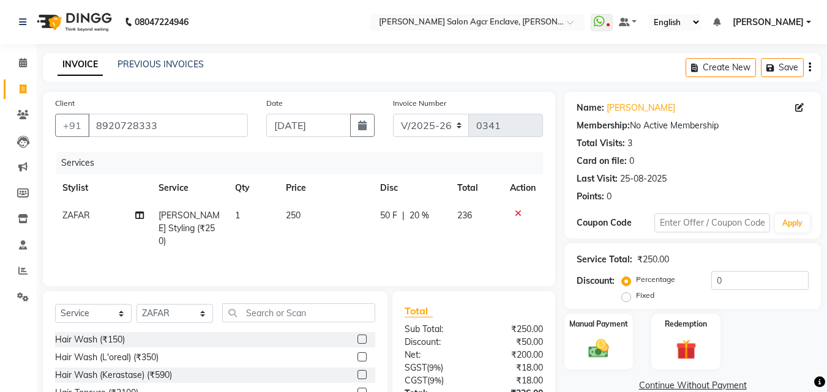
click at [811, 63] on div "Create New Save" at bounding box center [753, 67] width 135 height 29
click at [810, 67] on icon "button" at bounding box center [810, 67] width 2 height 1
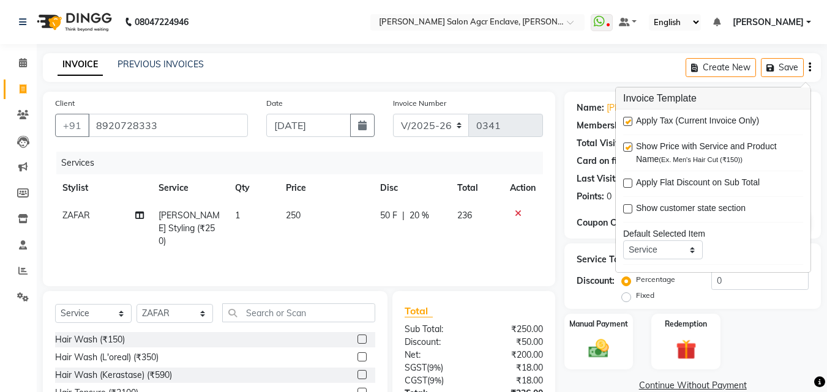
click at [628, 121] on label at bounding box center [627, 121] width 9 height 9
click at [628, 121] on input "checkbox" at bounding box center [627, 122] width 8 height 8
checkbox input "false"
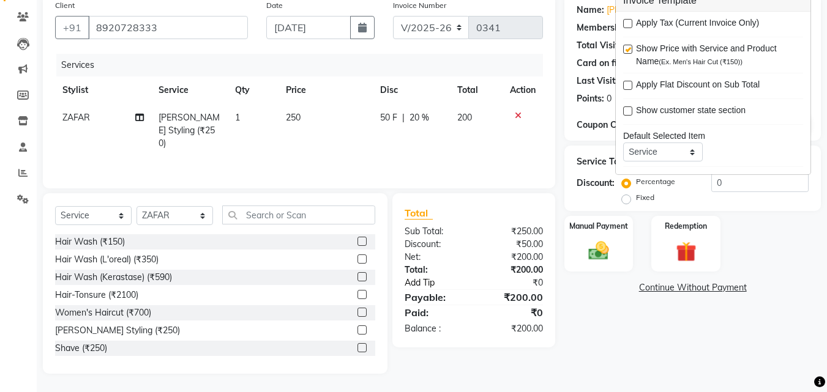
click at [416, 282] on link "Add Tip" at bounding box center [441, 283] width 91 height 13
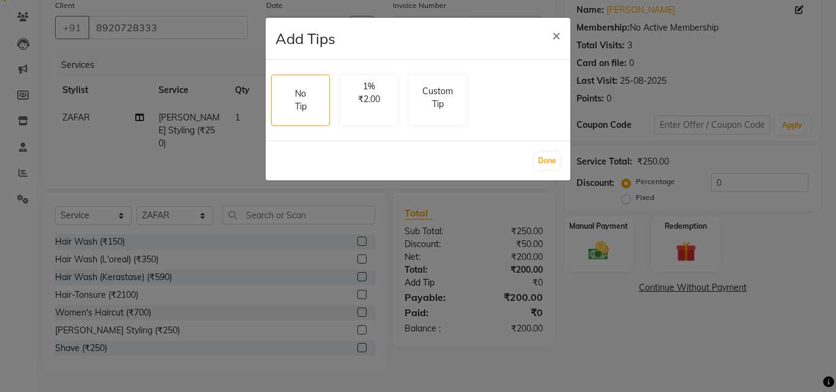
click at [416, 282] on ngb-modal-window "Add Tips × No Tip 1% ₹2.00 Custom Tip Done" at bounding box center [418, 196] width 836 height 392
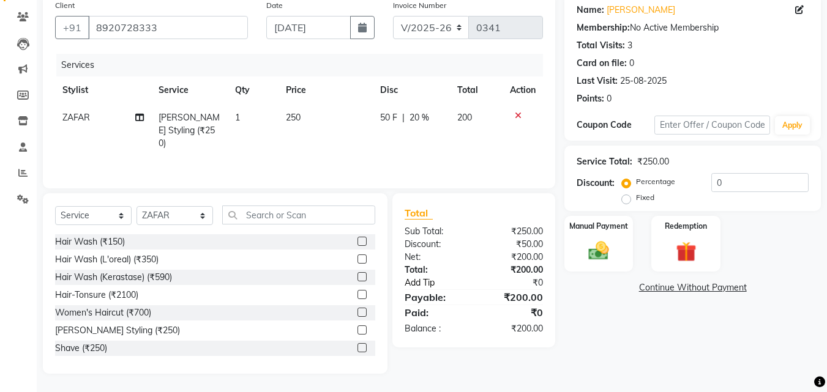
click at [419, 285] on link "Add Tip" at bounding box center [441, 283] width 91 height 13
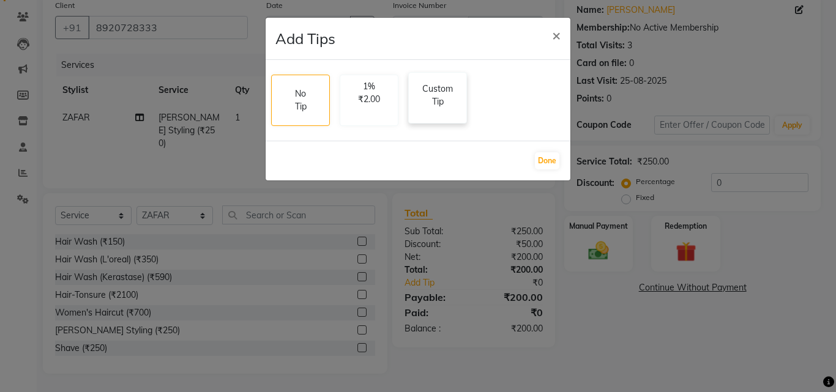
click at [448, 101] on p "Custom Tip" at bounding box center [437, 96] width 43 height 26
select select "87658"
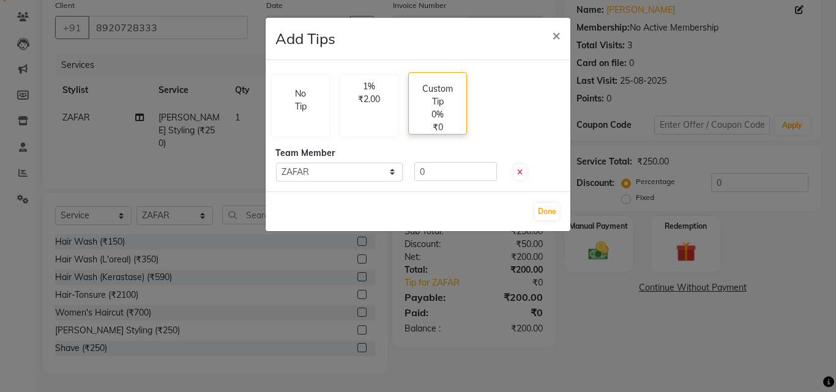
click at [448, 101] on p "Custom Tip" at bounding box center [437, 96] width 43 height 26
click at [439, 170] on input "0" at bounding box center [456, 171] width 83 height 19
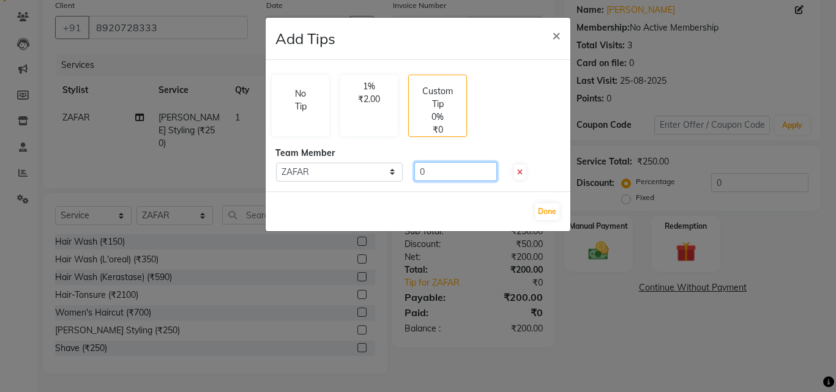
click at [439, 170] on input "0" at bounding box center [456, 171] width 83 height 19
type input "50"
click at [548, 207] on button "Done" at bounding box center [547, 211] width 24 height 17
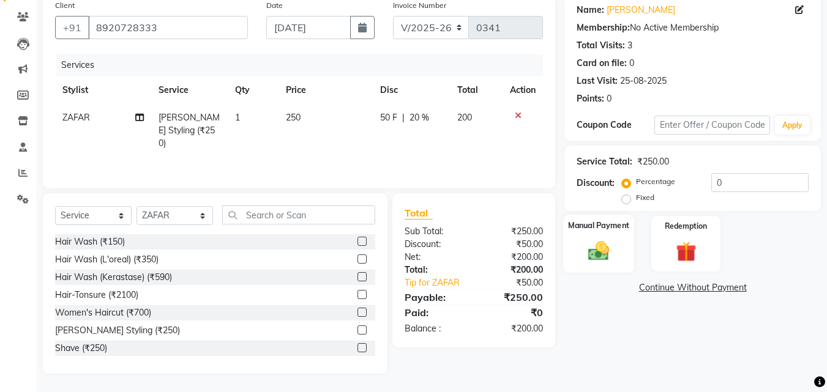
click at [600, 246] on img at bounding box center [599, 251] width 34 height 24
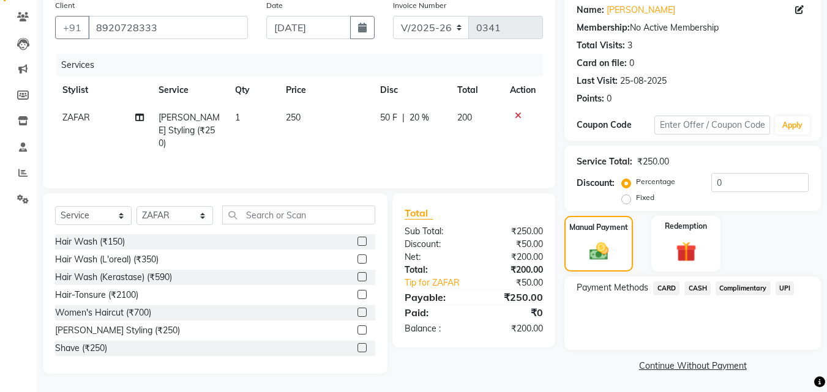
click at [787, 288] on span "UPI" at bounding box center [785, 289] width 19 height 14
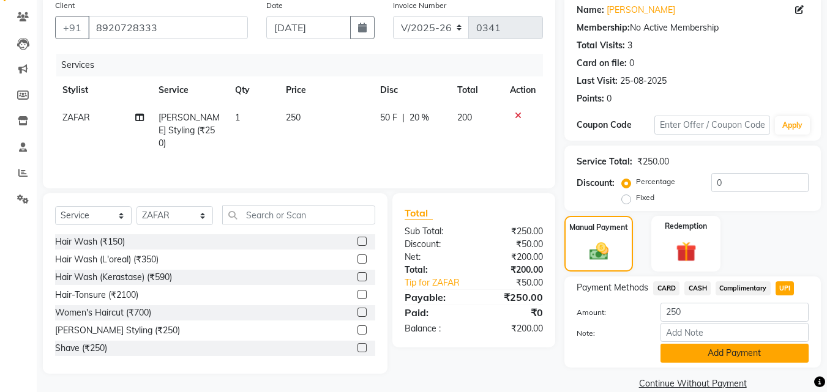
click at [732, 356] on button "Add Payment" at bounding box center [735, 353] width 148 height 19
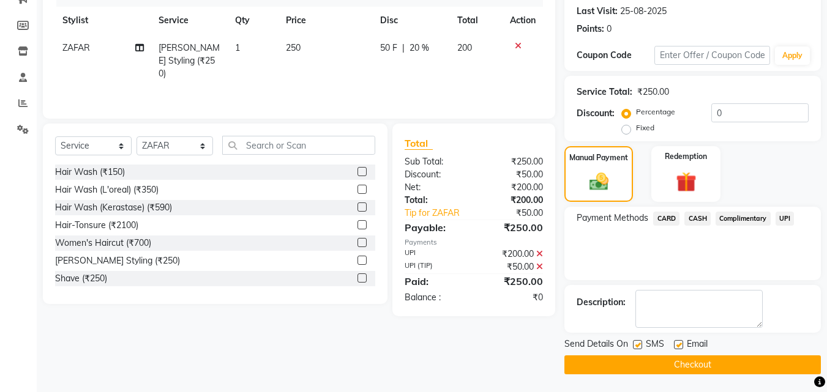
scroll to position [168, 0]
click at [699, 362] on button "Checkout" at bounding box center [693, 364] width 257 height 19
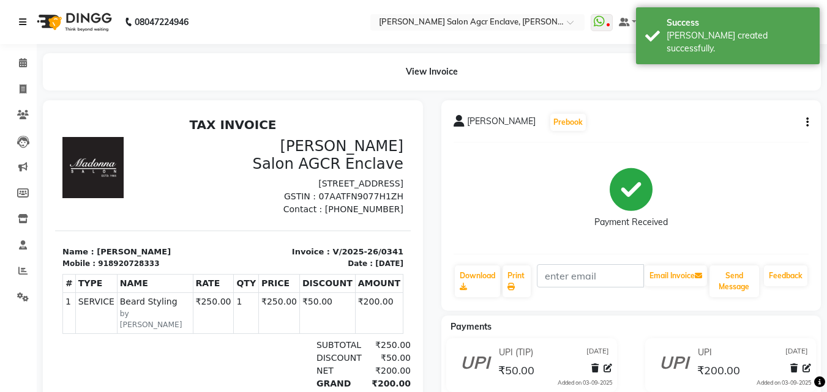
select select "service"
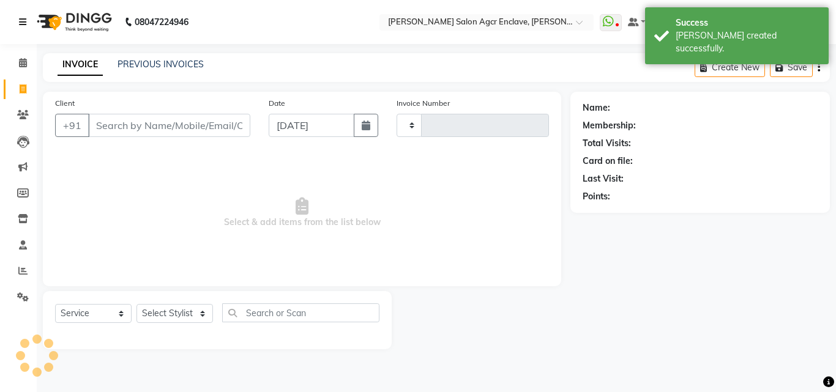
type input "0342"
select select "8560"
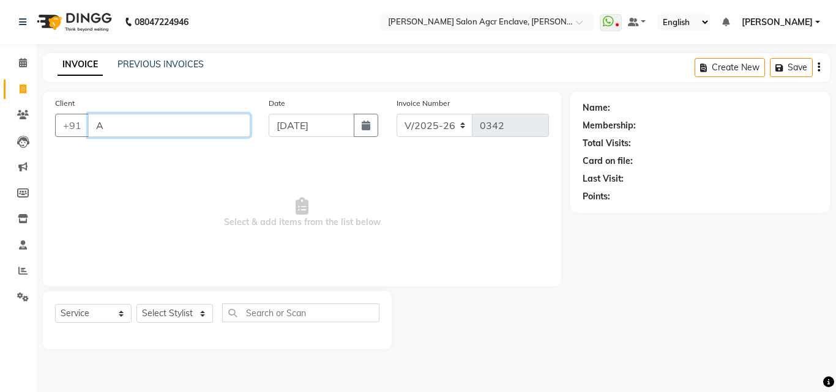
click at [186, 125] on input "A" at bounding box center [169, 125] width 162 height 23
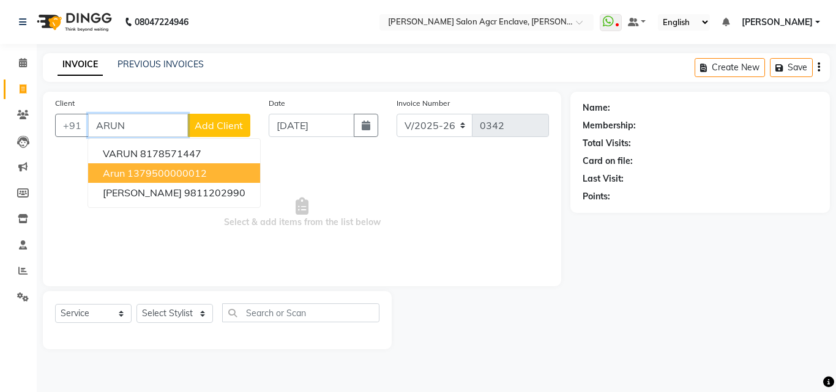
click at [189, 173] on ngb-highlight "1379500000012" at bounding box center [167, 173] width 80 height 12
type input "1379500000012"
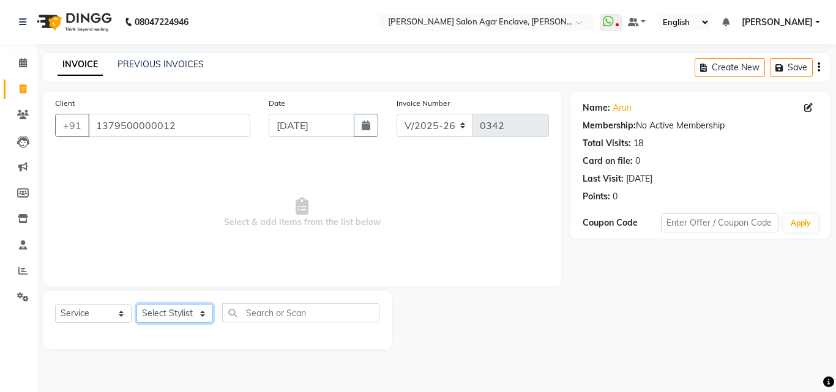
click at [193, 310] on select "Select Stylist Abhishek [PERSON_NAME] [PERSON_NAME] [PERSON_NAME] Lucky [PERSON…" at bounding box center [175, 313] width 77 height 19
select select "87658"
click at [137, 304] on select "Select Stylist Abhishek [PERSON_NAME] [PERSON_NAME] [PERSON_NAME] Lucky [PERSON…" at bounding box center [175, 313] width 77 height 19
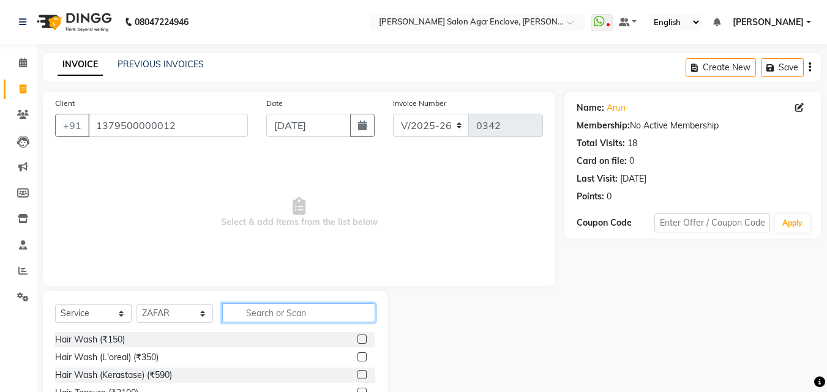
click at [268, 307] on input "text" at bounding box center [298, 313] width 153 height 19
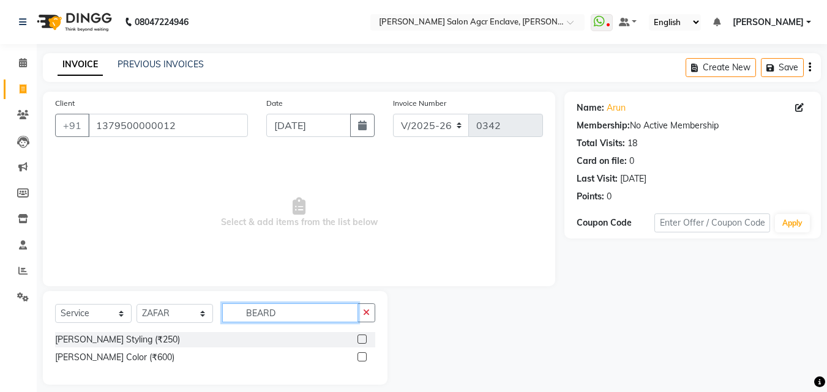
type input "BEARD"
click at [358, 337] on label at bounding box center [362, 339] width 9 height 9
click at [358, 337] on input "checkbox" at bounding box center [362, 340] width 8 height 8
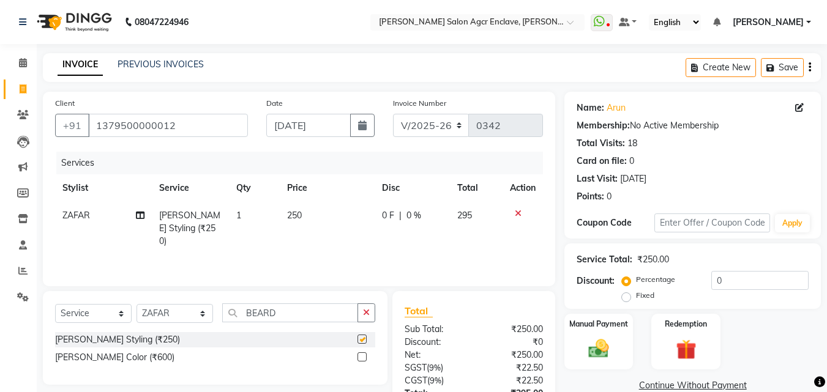
checkbox input "false"
click at [385, 214] on span "0 F" at bounding box center [388, 215] width 12 height 13
select select "87658"
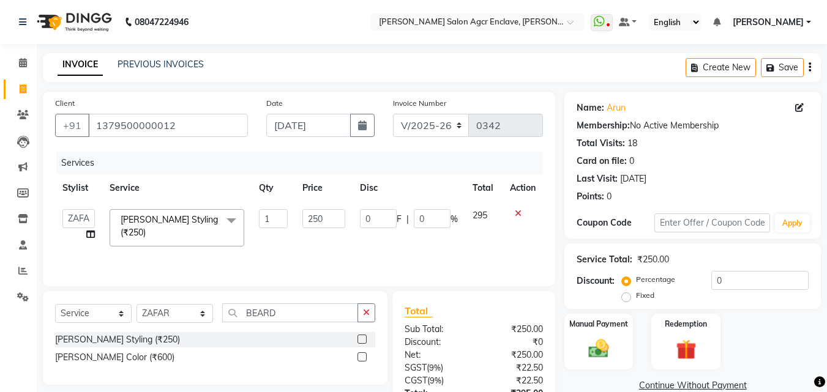
click at [385, 214] on input "0" at bounding box center [378, 218] width 37 height 19
type input "50"
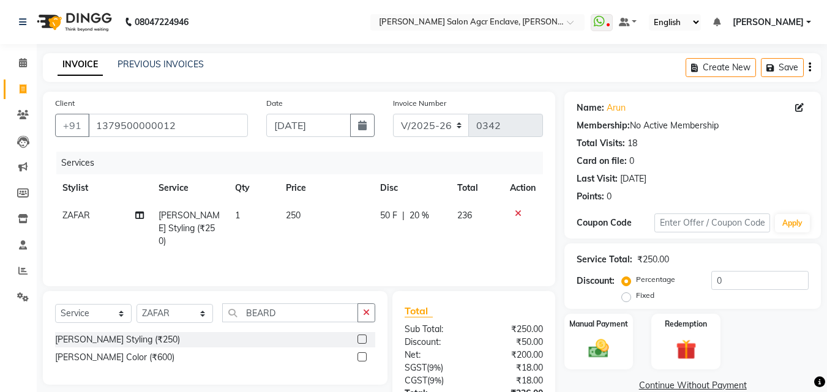
click at [810, 67] on icon "button" at bounding box center [810, 67] width 2 height 1
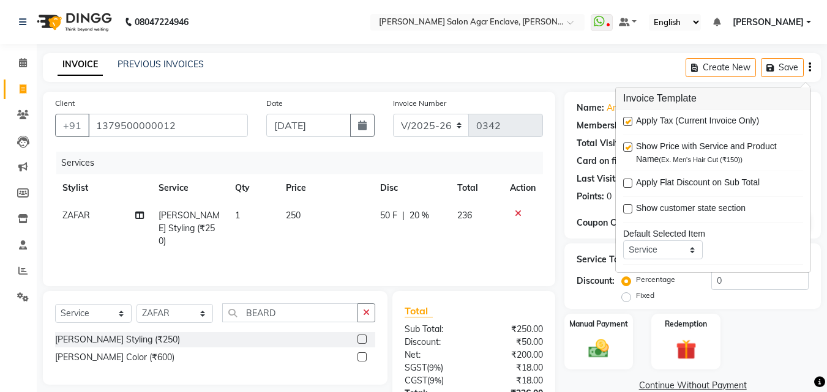
click at [629, 119] on label at bounding box center [627, 121] width 9 height 9
click at [629, 119] on input "checkbox" at bounding box center [627, 122] width 8 height 8
checkbox input "false"
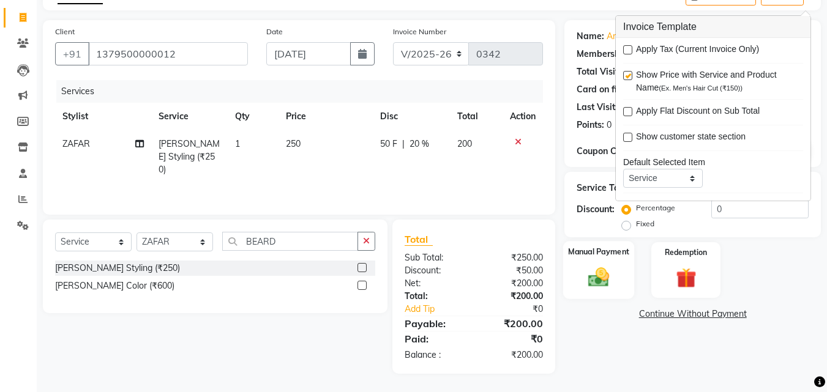
click at [593, 282] on img at bounding box center [599, 277] width 34 height 24
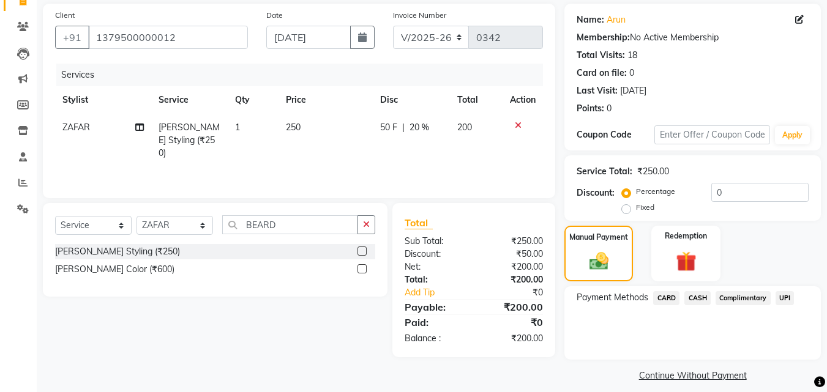
scroll to position [99, 0]
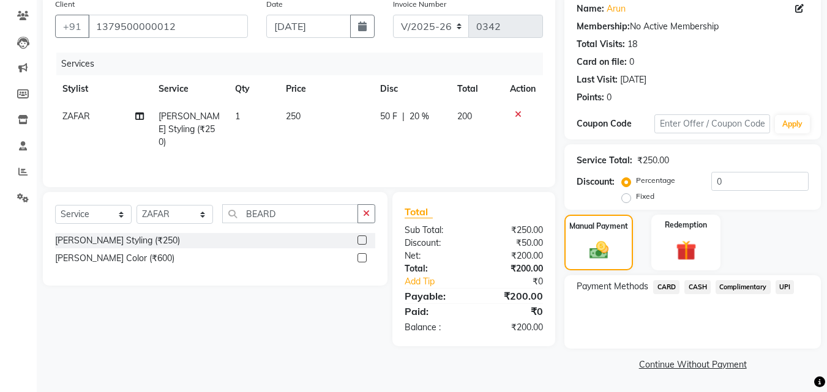
click at [786, 285] on span "UPI" at bounding box center [785, 287] width 19 height 14
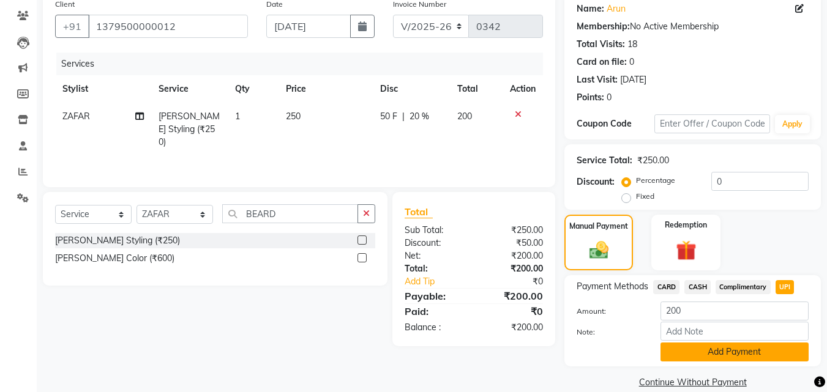
click at [706, 351] on button "Add Payment" at bounding box center [735, 352] width 148 height 19
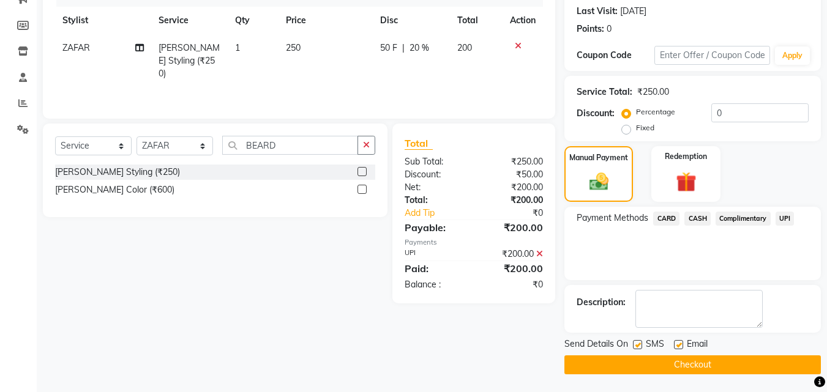
scroll to position [168, 0]
click at [692, 364] on button "Checkout" at bounding box center [693, 364] width 257 height 19
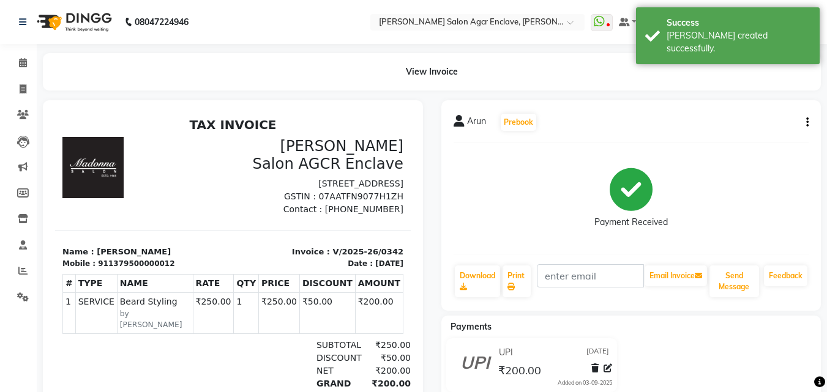
select select "service"
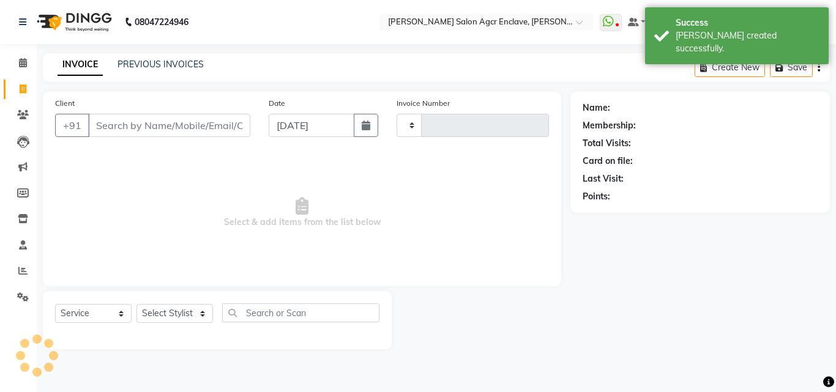
type input "0343"
select select "8560"
click at [151, 122] on input "Client" at bounding box center [169, 125] width 162 height 23
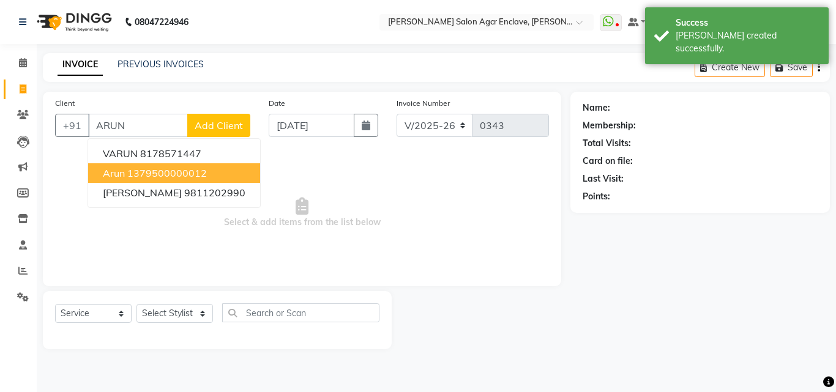
click at [157, 169] on ngb-highlight "1379500000012" at bounding box center [167, 173] width 80 height 12
type input "1379500000012"
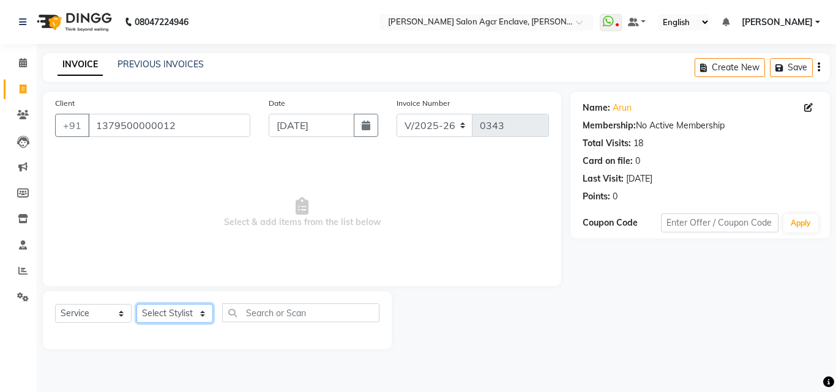
click at [176, 313] on select "Select Stylist Abhishek [PERSON_NAME] [PERSON_NAME] [PERSON_NAME] Lucky [PERSON…" at bounding box center [175, 313] width 77 height 19
select select "87658"
click at [137, 304] on select "Select Stylist Abhishek [PERSON_NAME] [PERSON_NAME] [PERSON_NAME] Lucky [PERSON…" at bounding box center [175, 313] width 77 height 19
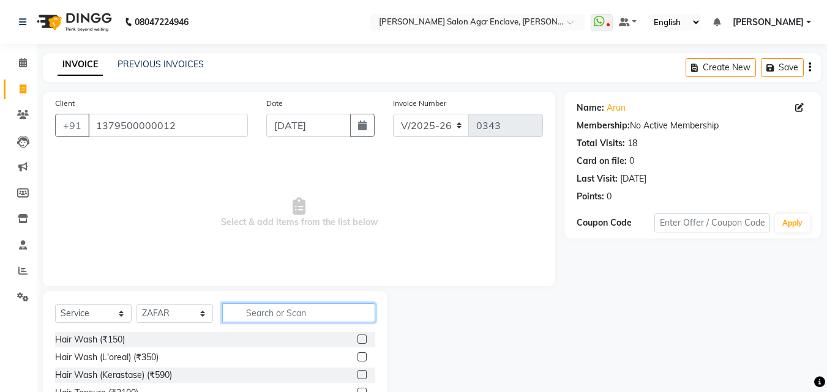
click at [233, 306] on input "text" at bounding box center [298, 313] width 153 height 19
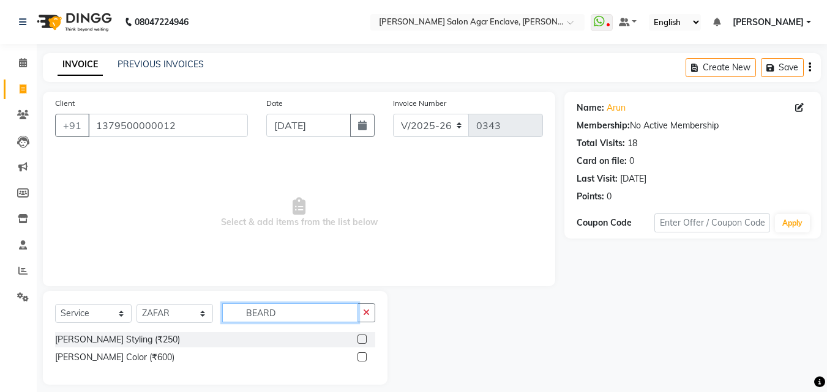
type input "BEARD"
click at [364, 339] on label at bounding box center [362, 339] width 9 height 9
click at [364, 339] on input "checkbox" at bounding box center [362, 340] width 8 height 8
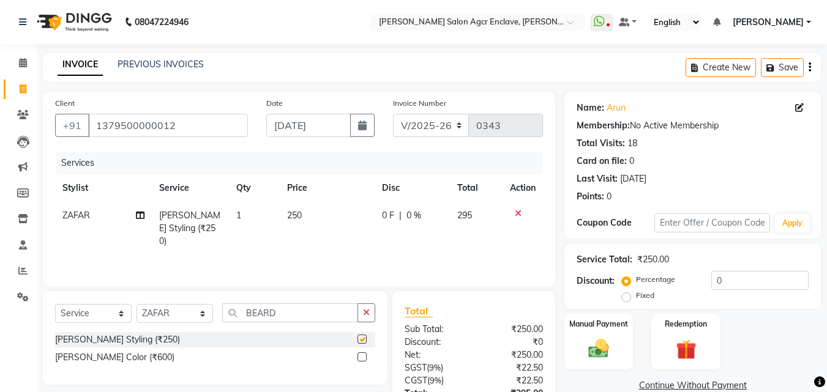
checkbox input "false"
click at [811, 67] on icon "button" at bounding box center [810, 67] width 2 height 1
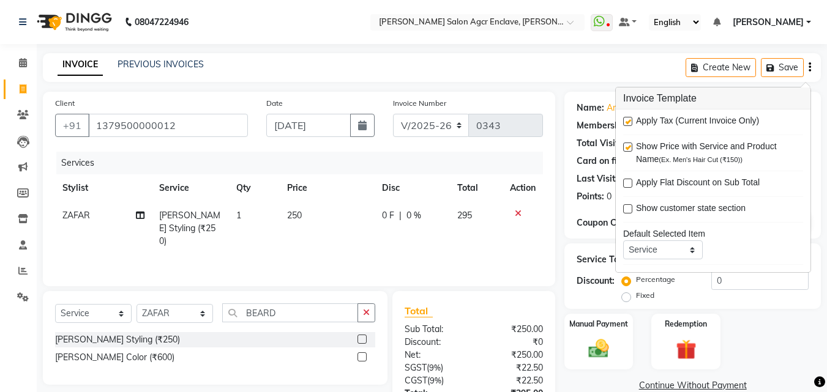
click at [629, 121] on label at bounding box center [627, 121] width 9 height 9
click at [629, 121] on input "checkbox" at bounding box center [627, 122] width 8 height 8
checkbox input "false"
drag, startPoint x: 388, startPoint y: 216, endPoint x: 388, endPoint y: 225, distance: 8.6
click at [388, 225] on td "0 F | 0 %" at bounding box center [412, 228] width 75 height 53
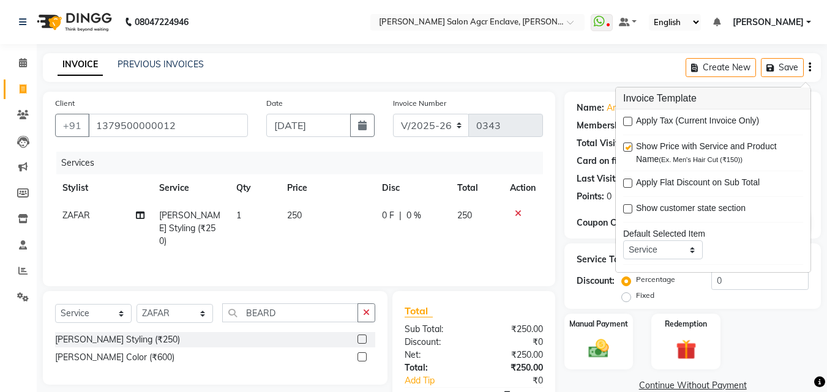
select select "87658"
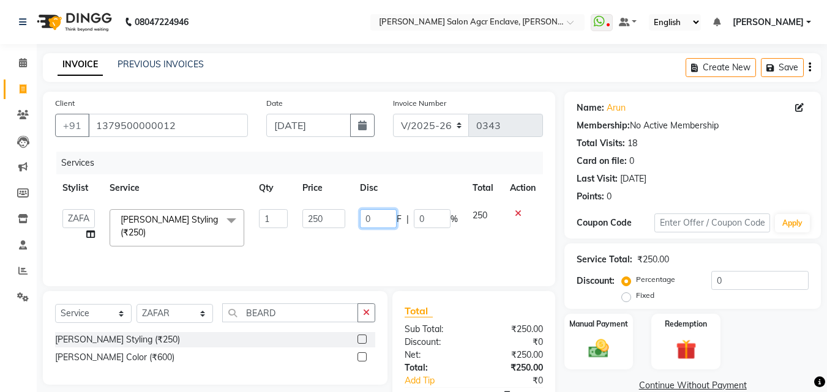
click at [388, 225] on input "0" at bounding box center [378, 218] width 37 height 19
click at [388, 254] on div "Services Stylist Service Qty Price Disc Total Action Abhishek [PERSON_NAME] [PE…" at bounding box center [299, 213] width 488 height 122
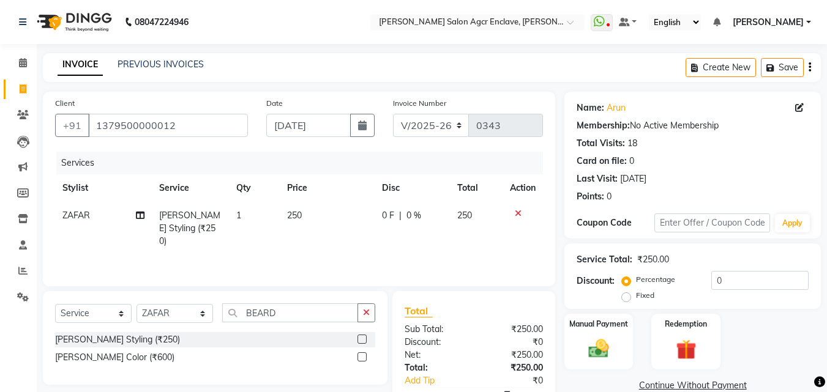
click at [388, 214] on span "0 F" at bounding box center [388, 215] width 12 height 13
select select "87658"
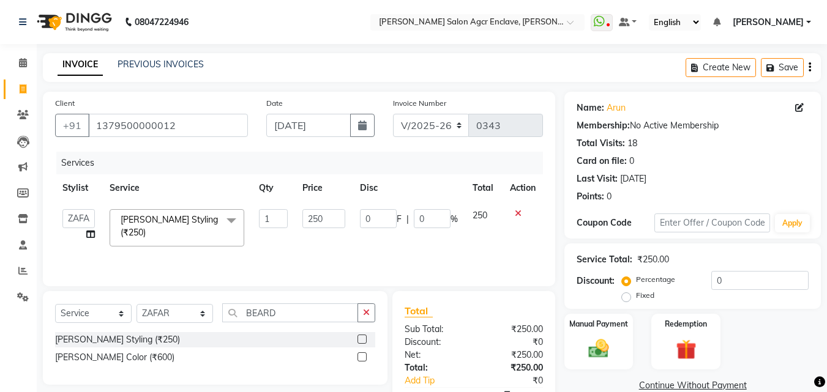
click at [388, 214] on input "0" at bounding box center [378, 218] width 37 height 19
type input "50"
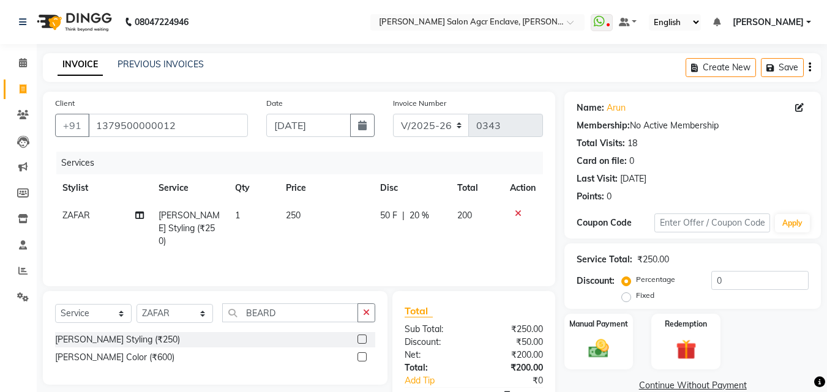
click at [405, 238] on td "50 F | 20 %" at bounding box center [411, 228] width 77 height 53
select select "87658"
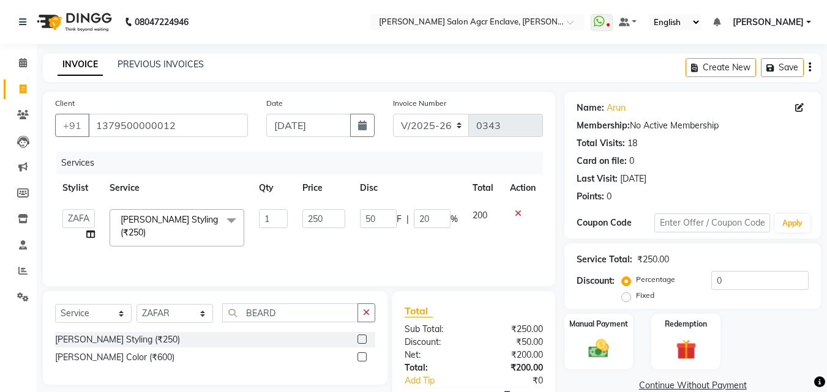
scroll to position [72, 0]
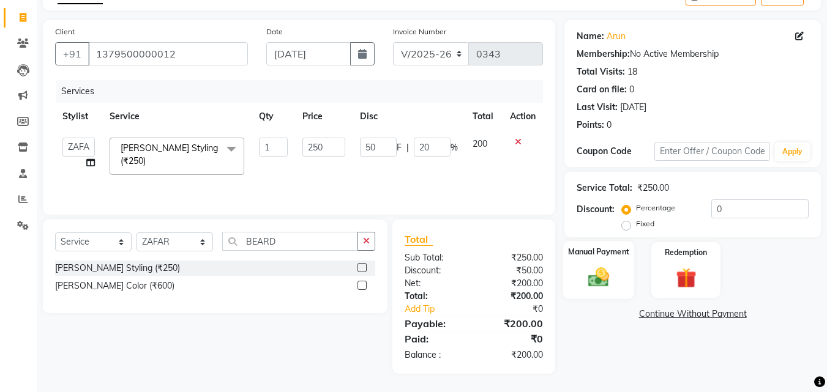
click at [599, 272] on img at bounding box center [599, 277] width 34 height 24
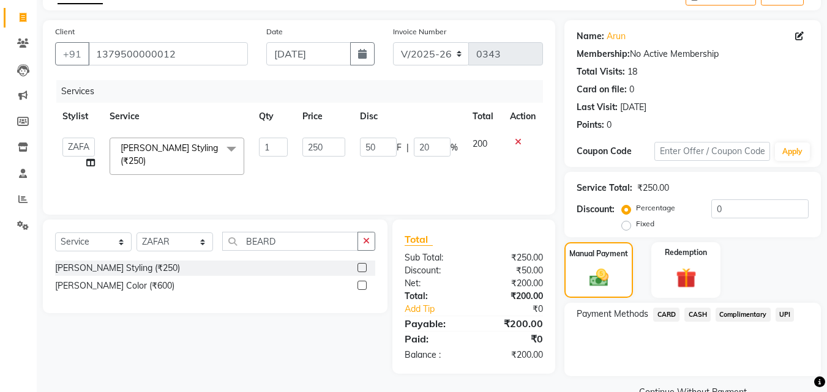
click at [697, 312] on span "CASH" at bounding box center [698, 315] width 26 height 14
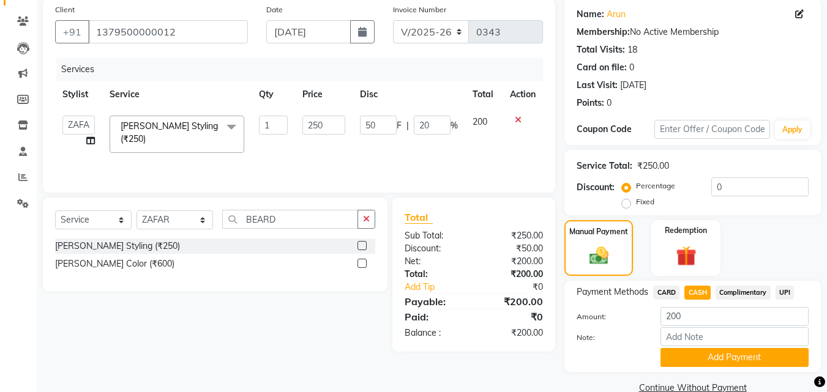
scroll to position [117, 0]
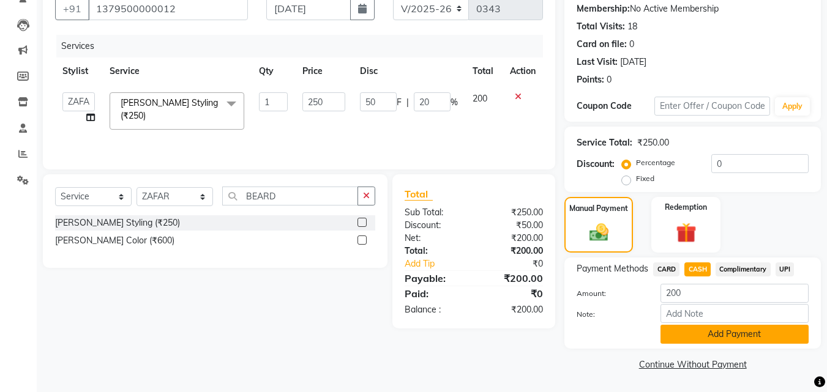
click at [705, 328] on button "Add Payment" at bounding box center [735, 334] width 148 height 19
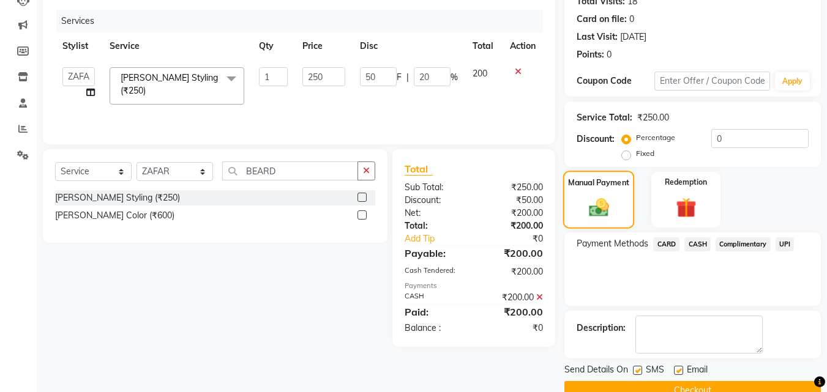
scroll to position [168, 0]
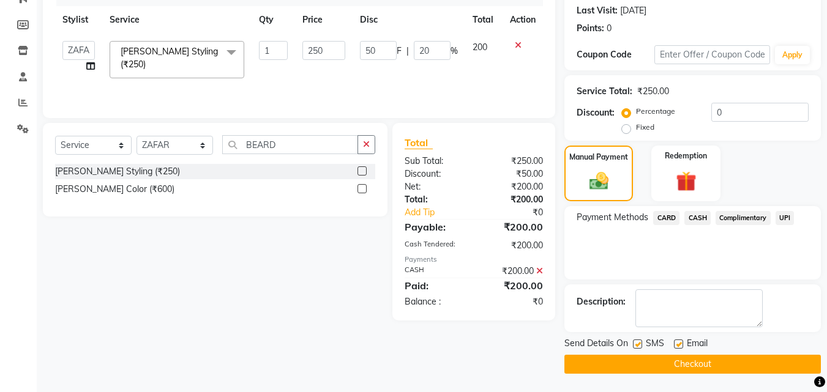
click at [680, 365] on button "Checkout" at bounding box center [693, 364] width 257 height 19
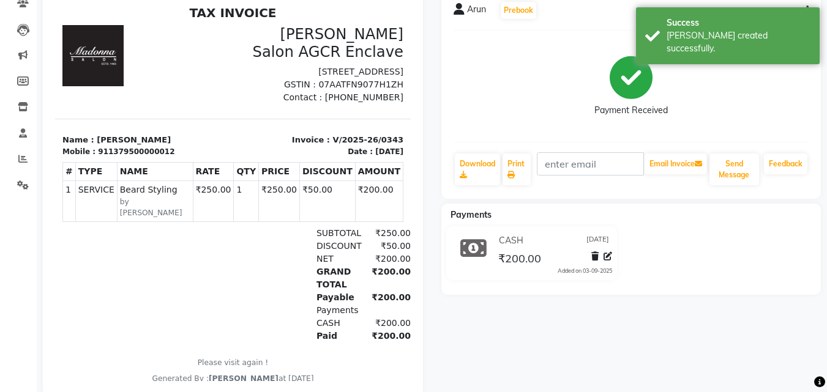
scroll to position [144, 0]
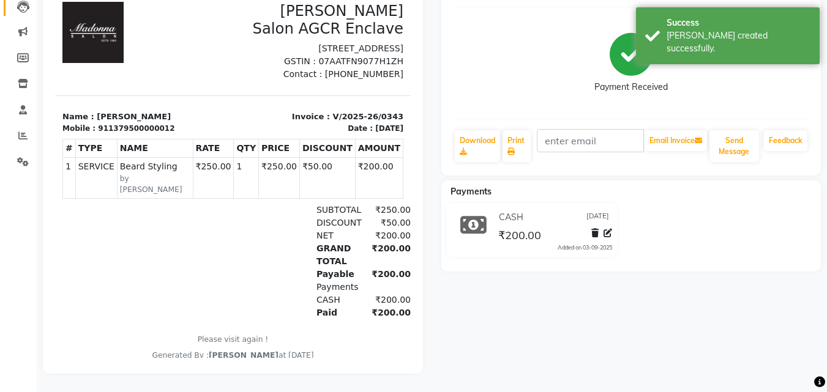
select select "service"
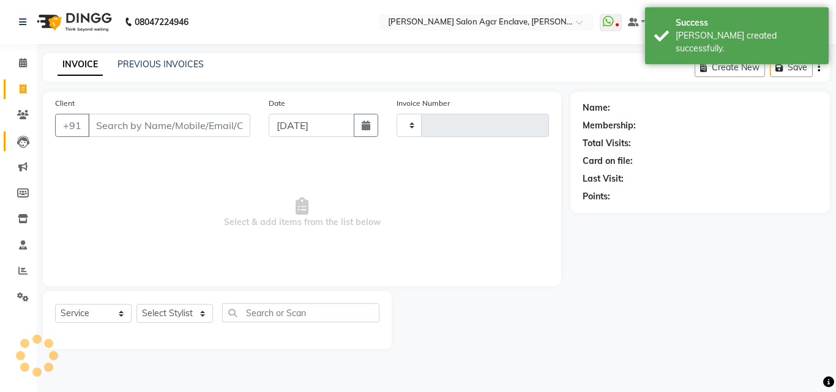
type input "0344"
select select "8560"
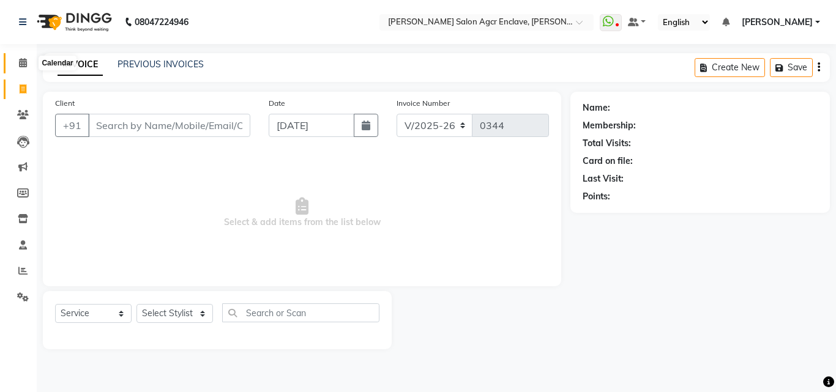
click at [21, 62] on icon at bounding box center [23, 62] width 8 height 9
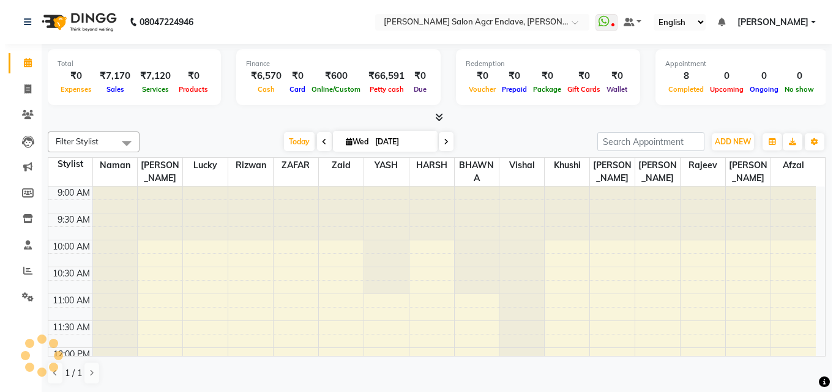
scroll to position [507, 0]
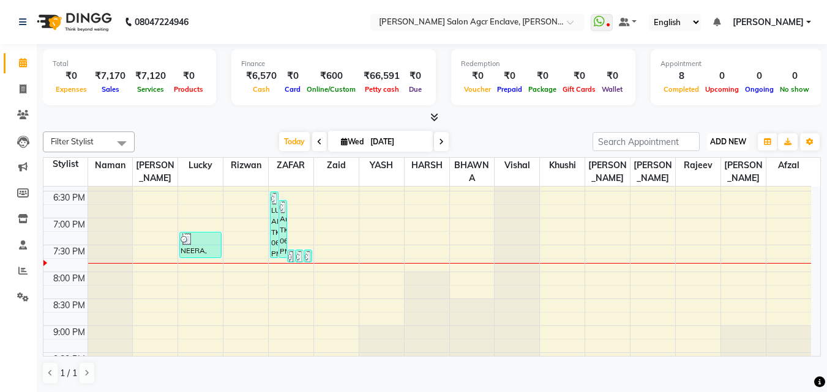
click at [730, 136] on button "ADD NEW Toggle Dropdown" at bounding box center [728, 141] width 42 height 17
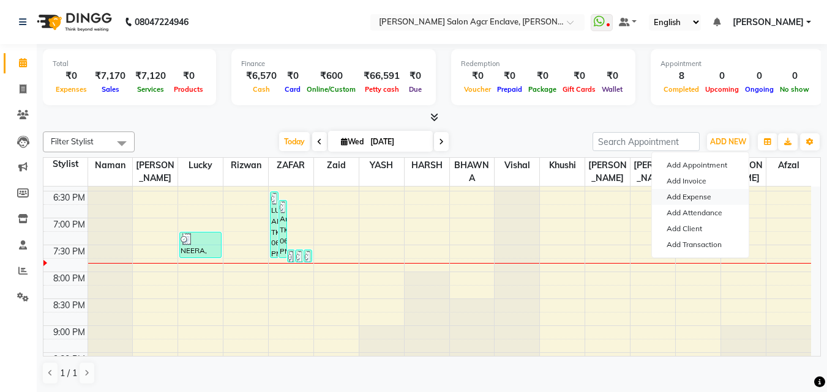
click at [683, 195] on link "Add Expense" at bounding box center [700, 197] width 97 height 16
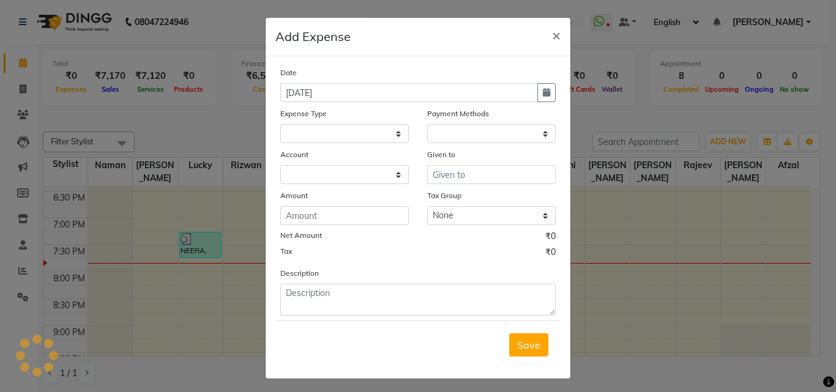
select select "1"
select select "7768"
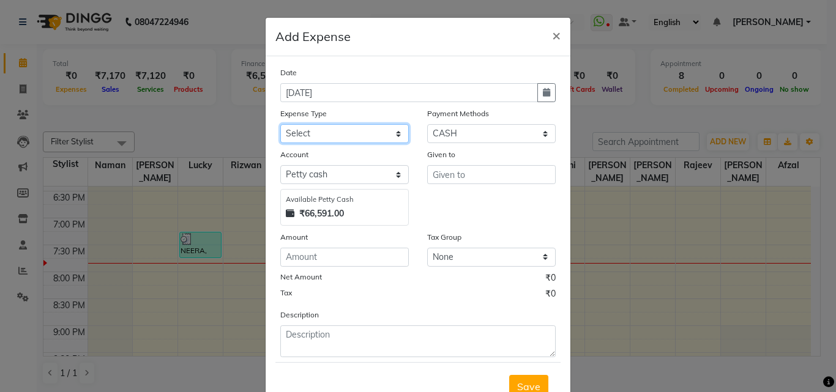
click at [376, 136] on select "Select Advance Salary BILLS client change paytm Client Snacks Coffee CONVEYANCE…" at bounding box center [344, 133] width 129 height 19
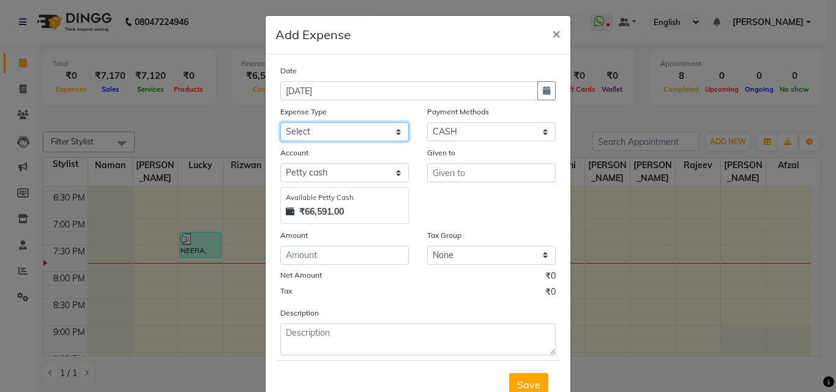
scroll to position [2, 0]
click at [376, 136] on select "Select Advance Salary BILLS client change paytm Client Snacks Coffee CONVEYANCE…" at bounding box center [344, 131] width 129 height 19
select select "20418"
click at [280, 122] on select "Select Advance Salary BILLS client change paytm Client Snacks Coffee CONVEYANCE…" at bounding box center [344, 131] width 129 height 19
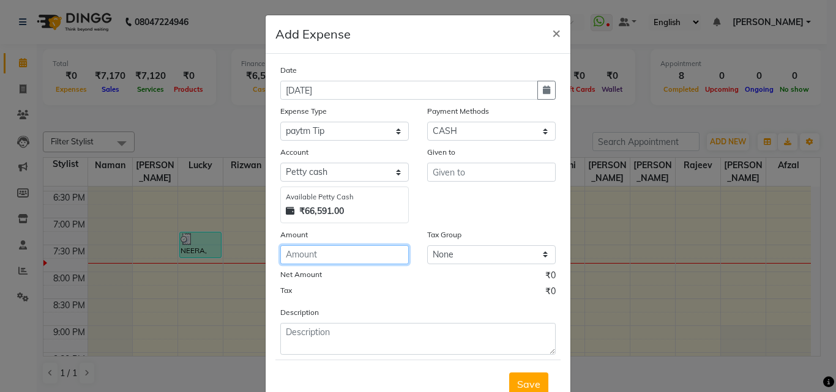
click at [342, 249] on input "number" at bounding box center [344, 255] width 129 height 19
type input "50"
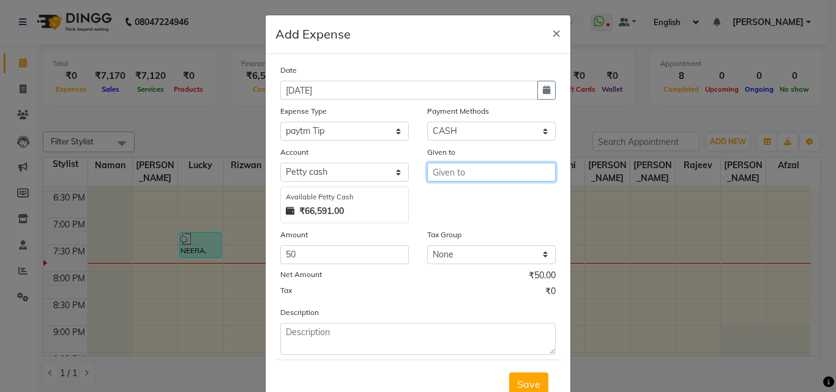
click at [474, 165] on input "text" at bounding box center [491, 172] width 129 height 19
click at [466, 193] on span "ZAFAR" at bounding box center [459, 198] width 32 height 12
type input "ZAFAR"
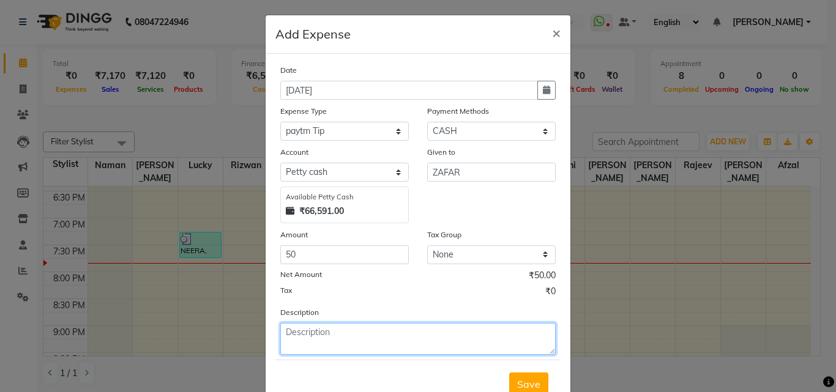
click at [337, 333] on textarea at bounding box center [418, 339] width 276 height 32
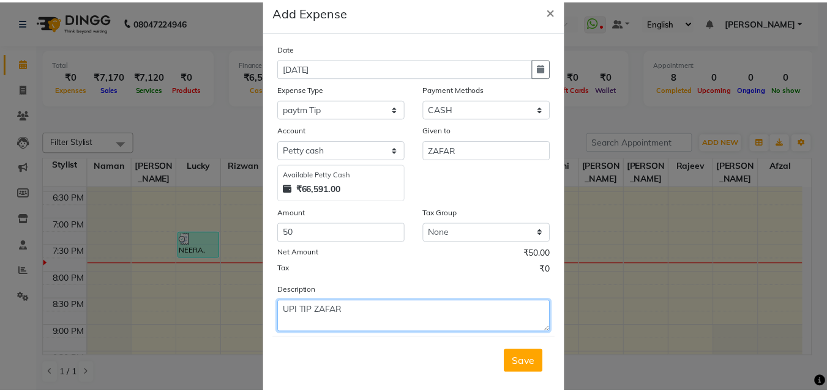
scroll to position [46, 0]
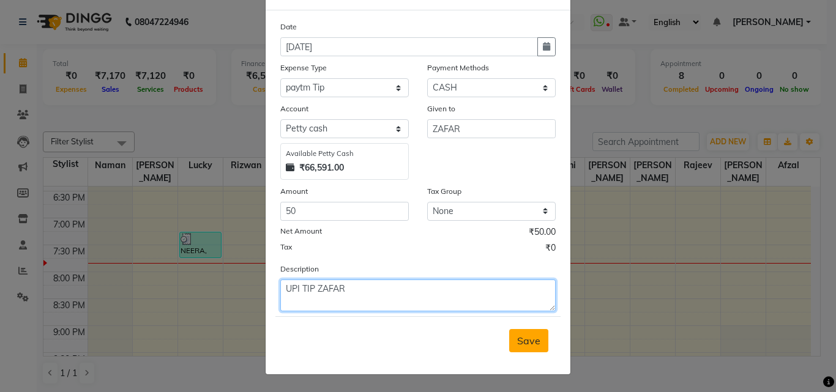
type textarea "UPI TIP ZAFAR"
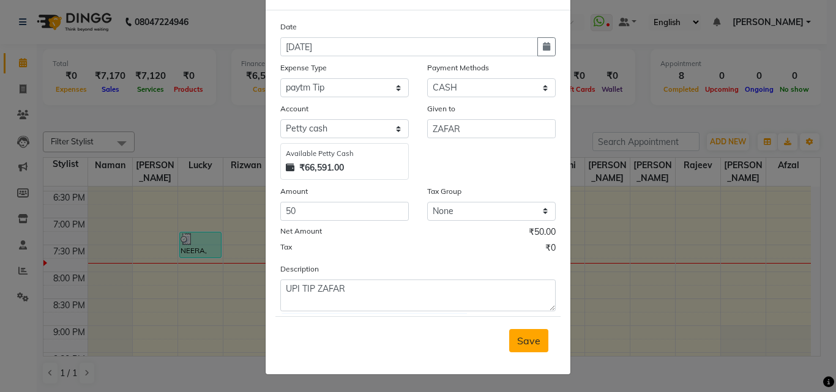
click at [529, 340] on span "Save" at bounding box center [528, 341] width 23 height 12
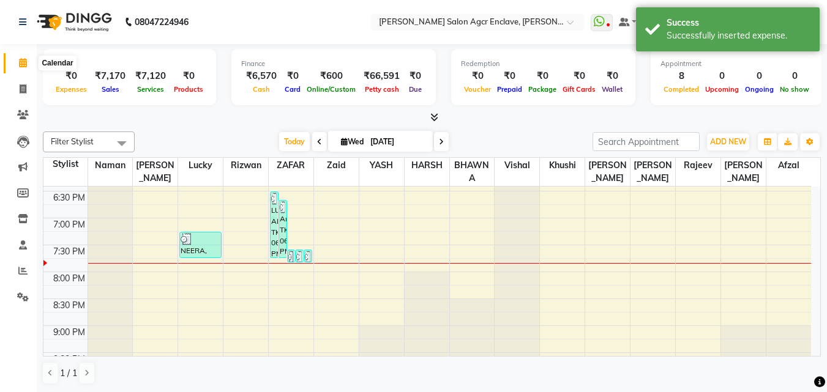
click at [24, 62] on icon at bounding box center [23, 62] width 8 height 9
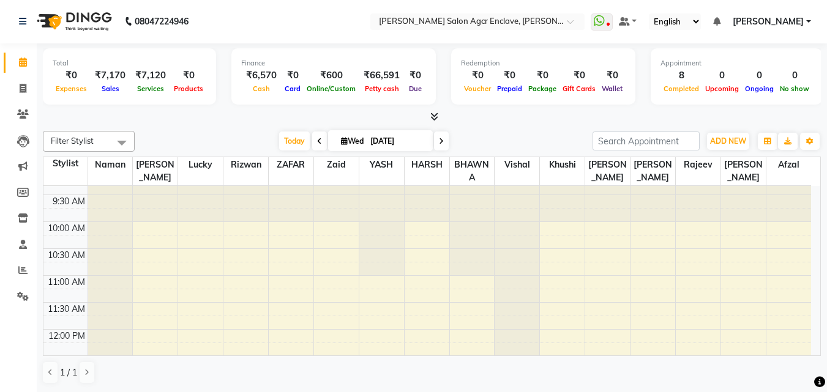
scroll to position [0, 0]
